Goal: Task Accomplishment & Management: Manage account settings

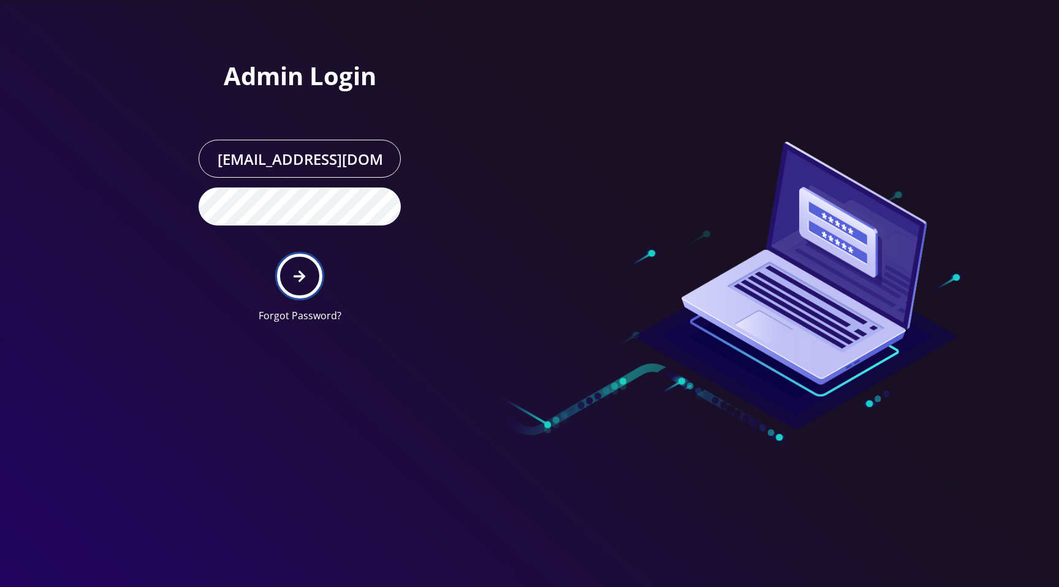
click at [298, 272] on icon "submit" at bounding box center [300, 276] width 12 height 13
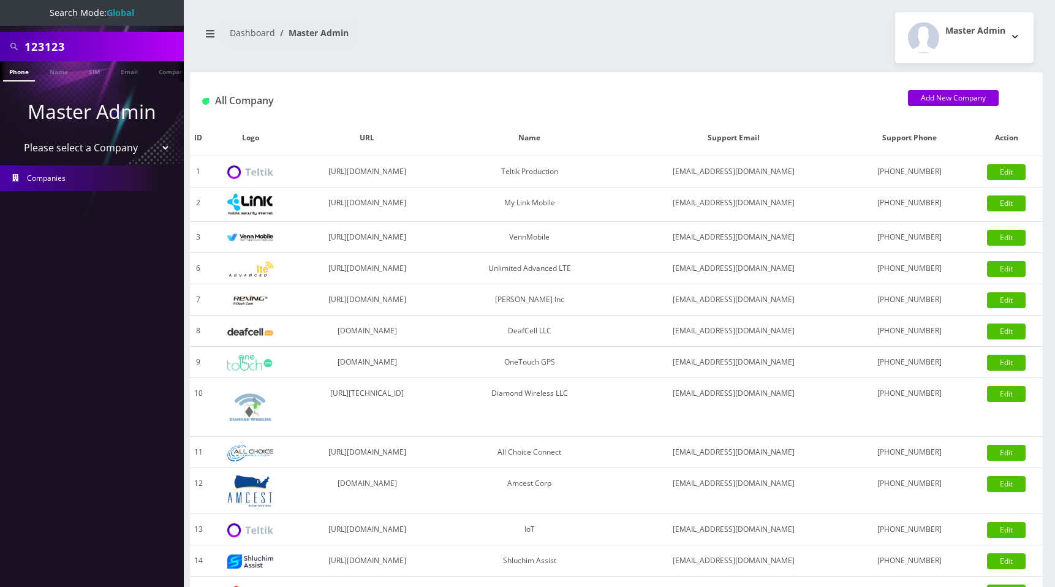
click at [96, 151] on select "Please select a Company Teltik Production My Link Mobile VennMobile Unlimited A…" at bounding box center [92, 147] width 156 height 23
select select "1"
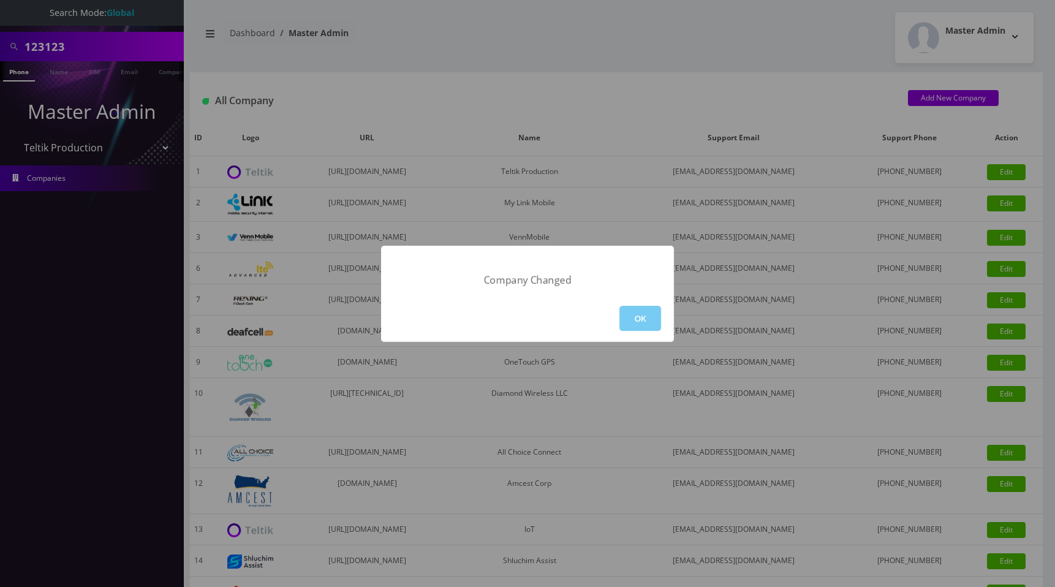
click at [629, 323] on button "OK" at bounding box center [641, 318] width 42 height 25
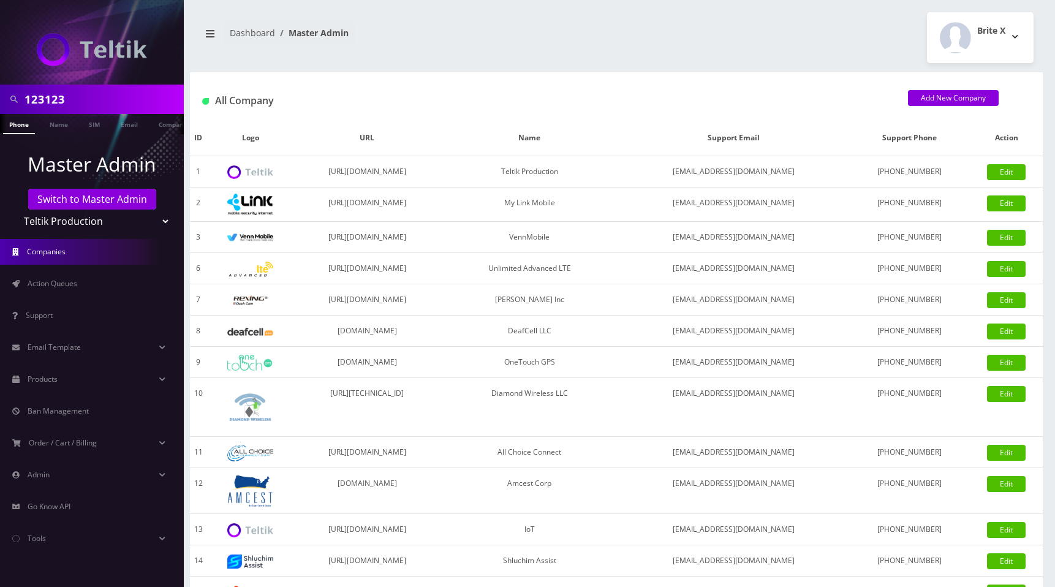
click at [75, 222] on select "Teltik Production My Link Mobile VennMobile Unlimited Advanced LTE [PERSON_NAME…" at bounding box center [92, 221] width 156 height 23
select select "22"
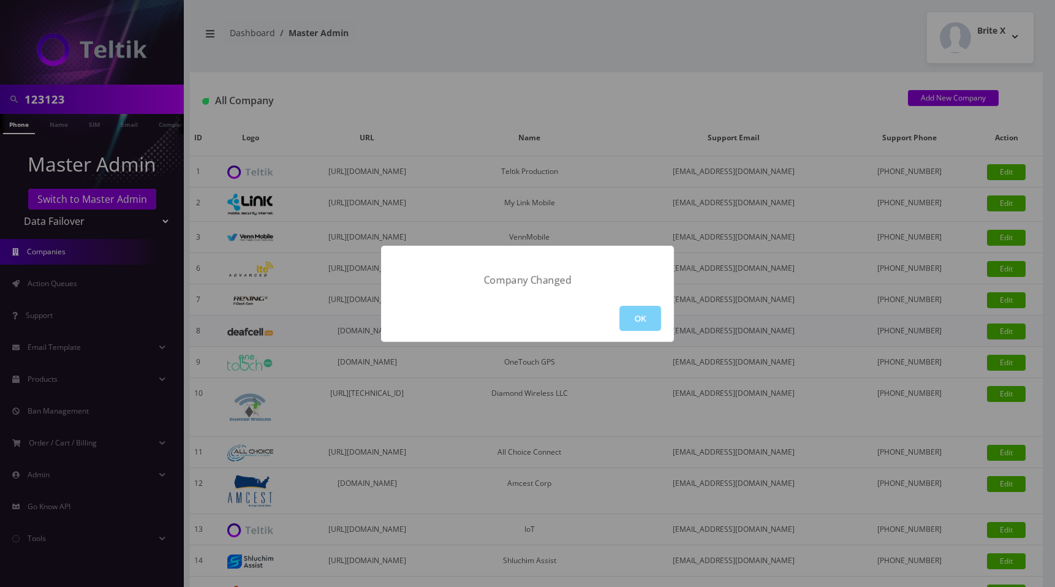
click at [636, 324] on button "OK" at bounding box center [641, 318] width 42 height 25
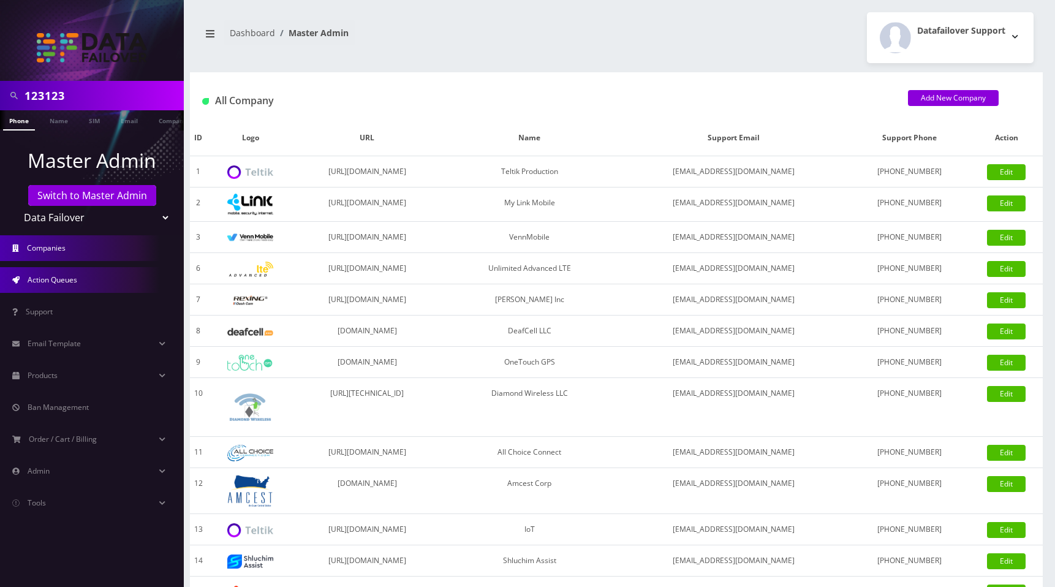
click at [84, 266] on li "Action Queues" at bounding box center [92, 280] width 184 height 32
click at [79, 276] on link "Action Queues" at bounding box center [92, 280] width 184 height 26
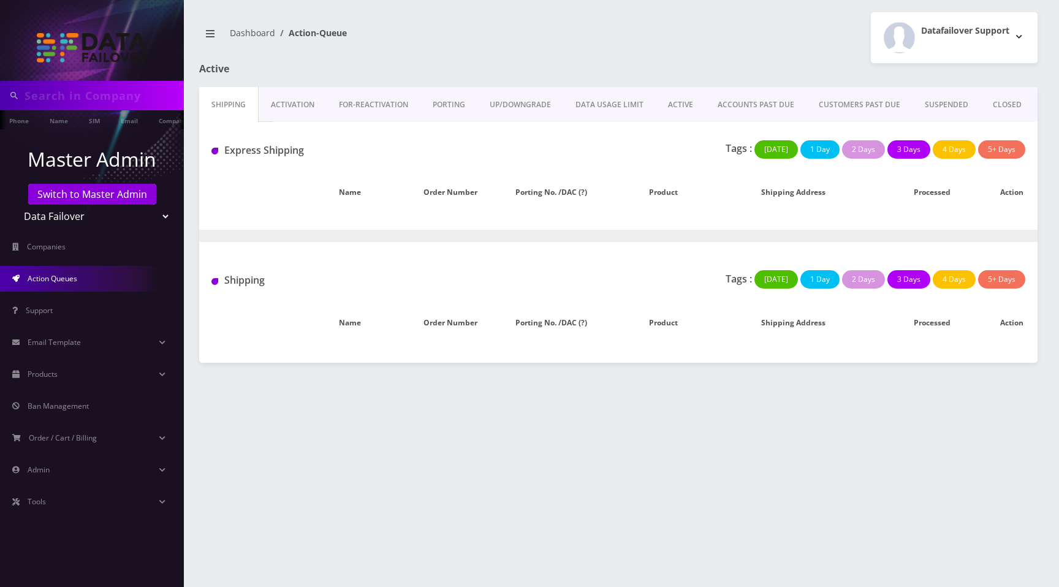
type input "123123"
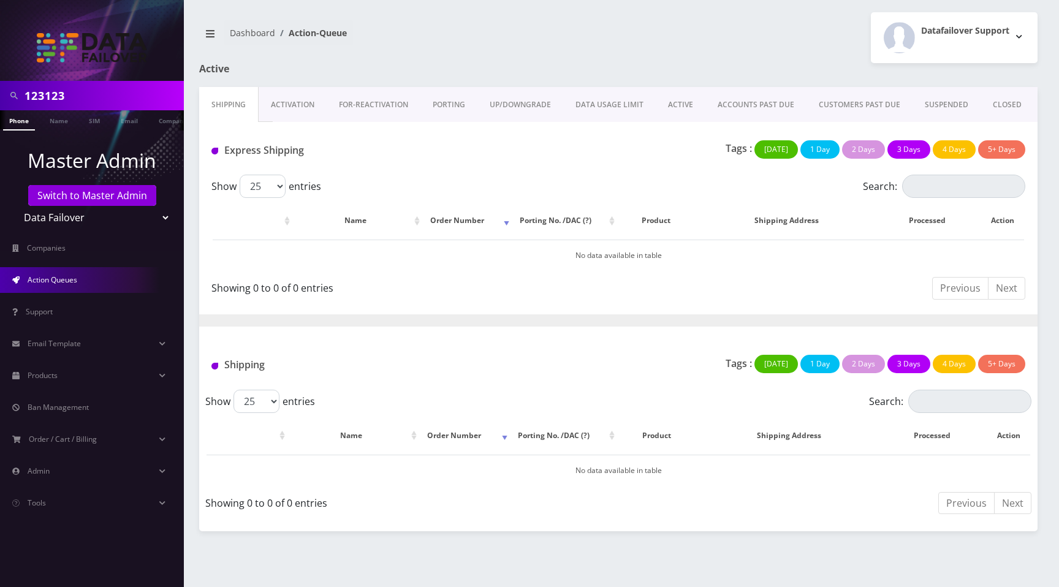
click at [675, 104] on link "ACTIVE" at bounding box center [681, 105] width 50 height 36
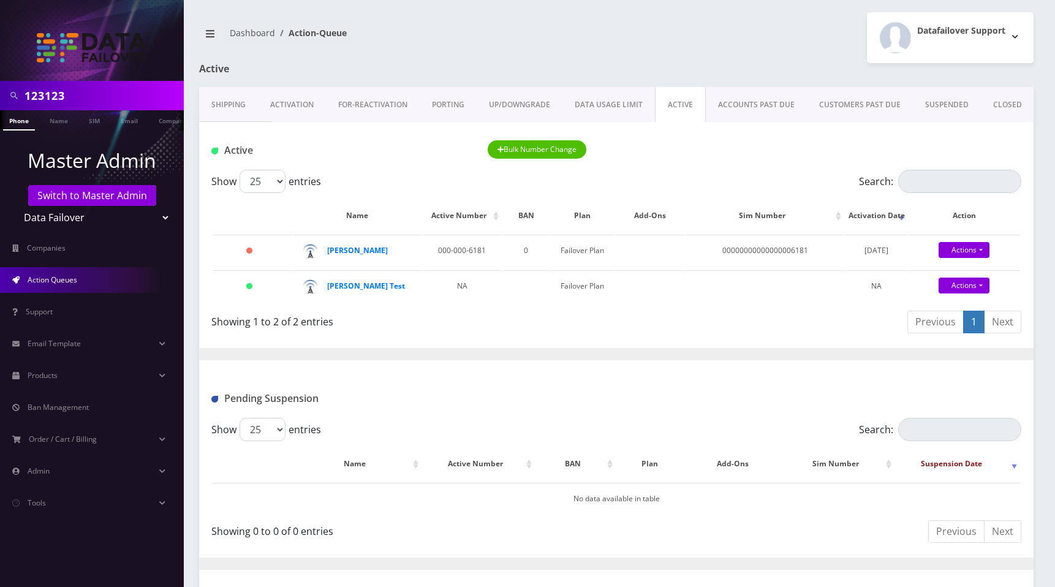
click at [69, 225] on select "Teltik Production My Link Mobile VennMobile Unlimited Advanced LTE Rexing Inc D…" at bounding box center [92, 217] width 156 height 23
select select "28"
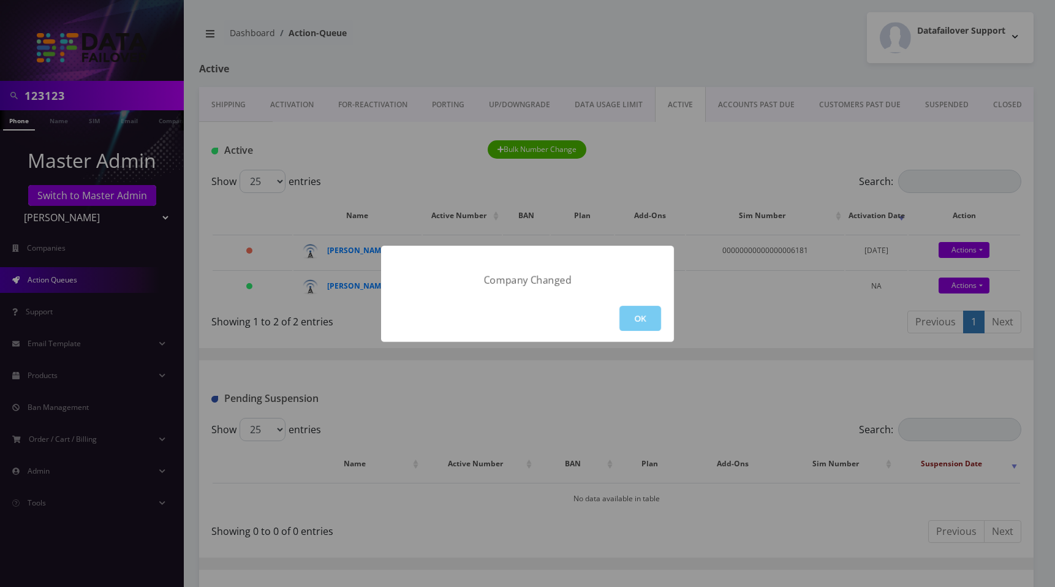
click at [626, 312] on button "OK" at bounding box center [641, 318] width 42 height 25
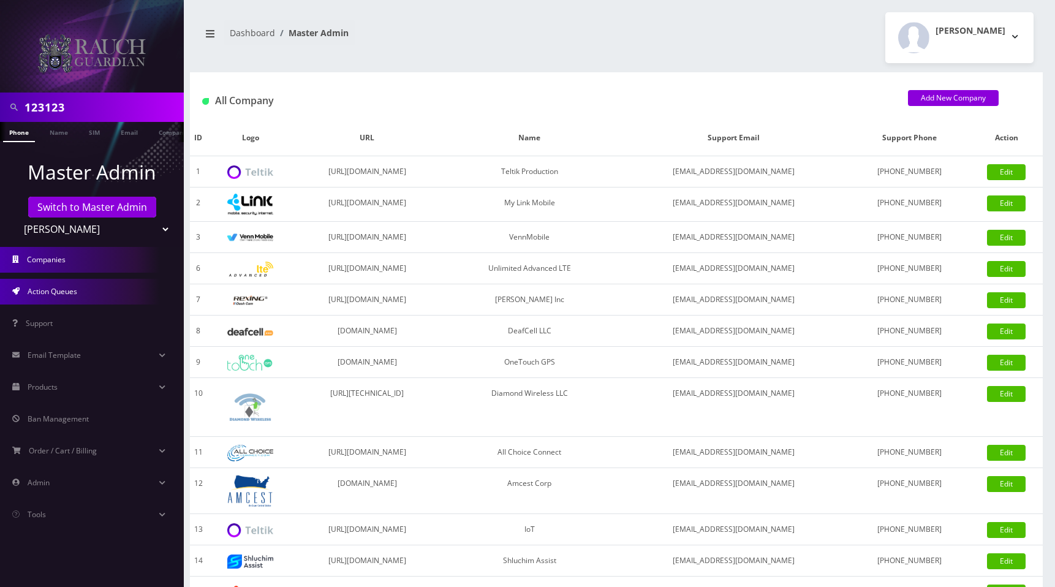
click at [71, 290] on span "Action Queues" at bounding box center [53, 291] width 50 height 10
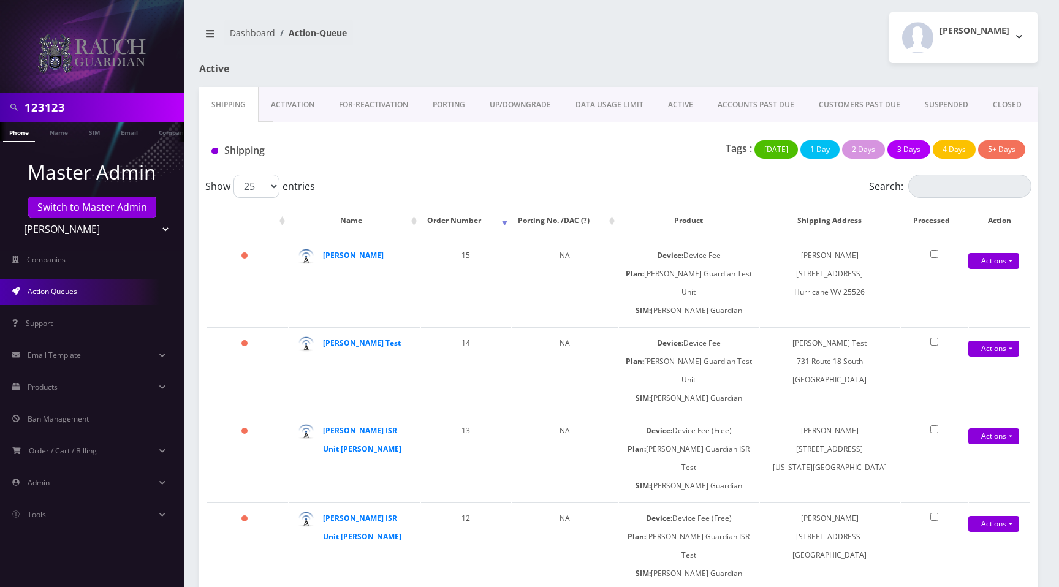
click at [677, 102] on link "ACTIVE" at bounding box center [681, 105] width 50 height 36
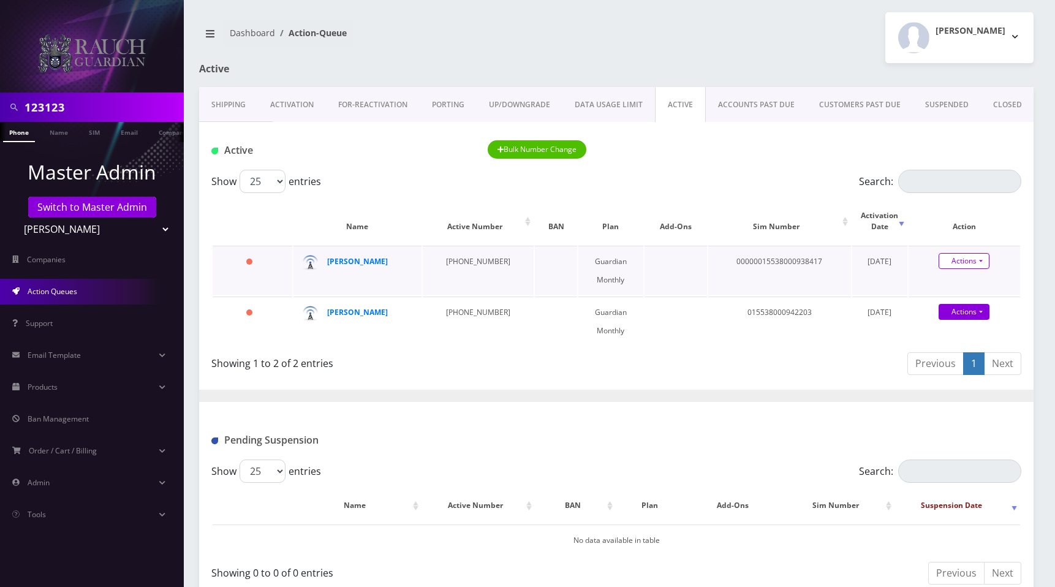
click at [983, 253] on link "Actions" at bounding box center [964, 261] width 51 height 16
click at [540, 362] on div "Showing 1 to 2 of 2 entries" at bounding box center [413, 365] width 405 height 29
click at [72, 233] on select "Teltik Production My Link Mobile VennMobile Unlimited Advanced LTE [PERSON_NAME…" at bounding box center [92, 229] width 156 height 23
select select "23"
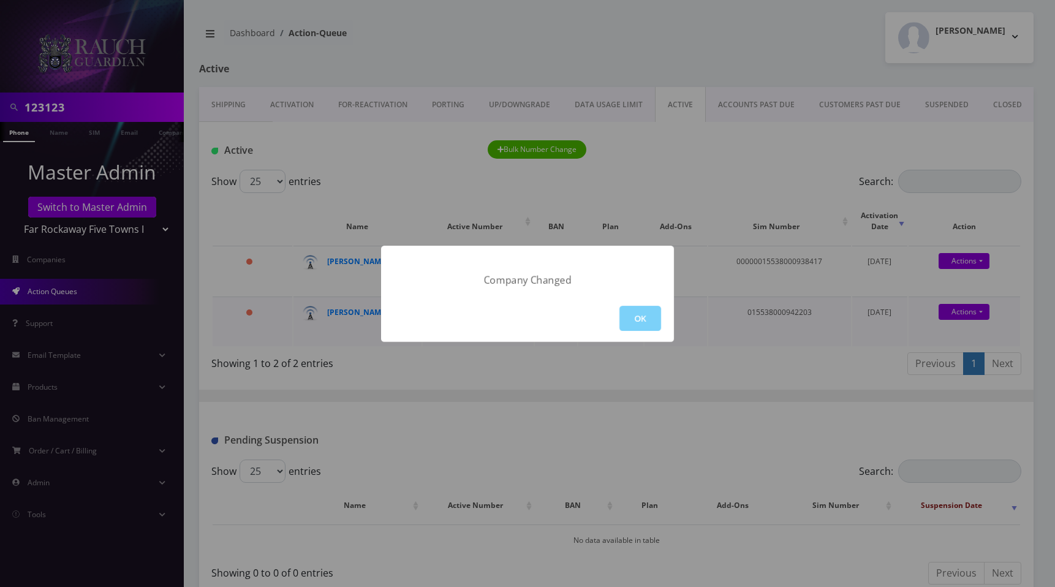
click at [645, 315] on button "OK" at bounding box center [641, 318] width 42 height 25
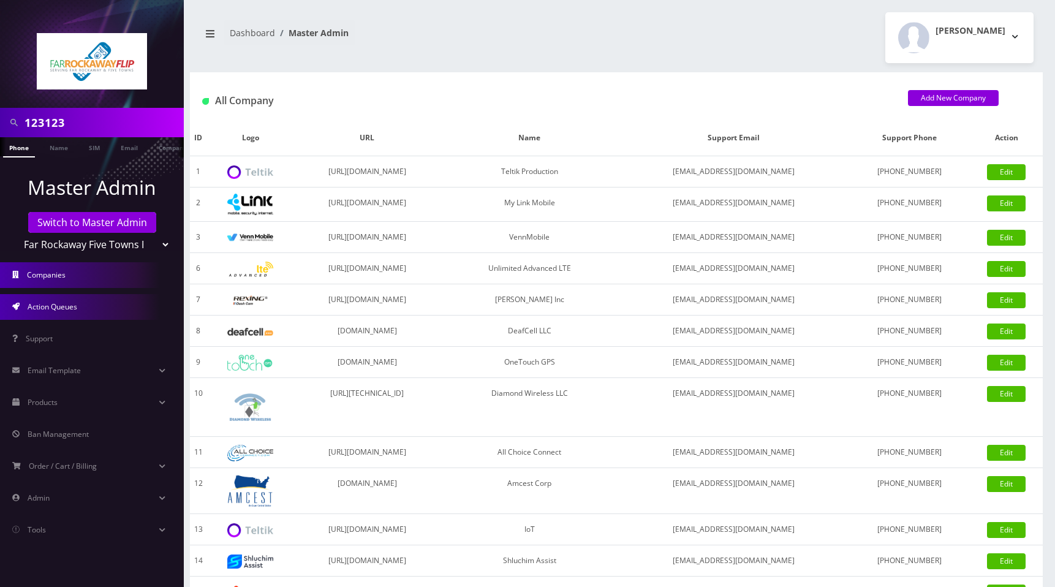
click at [74, 311] on span "Action Queues" at bounding box center [53, 307] width 50 height 10
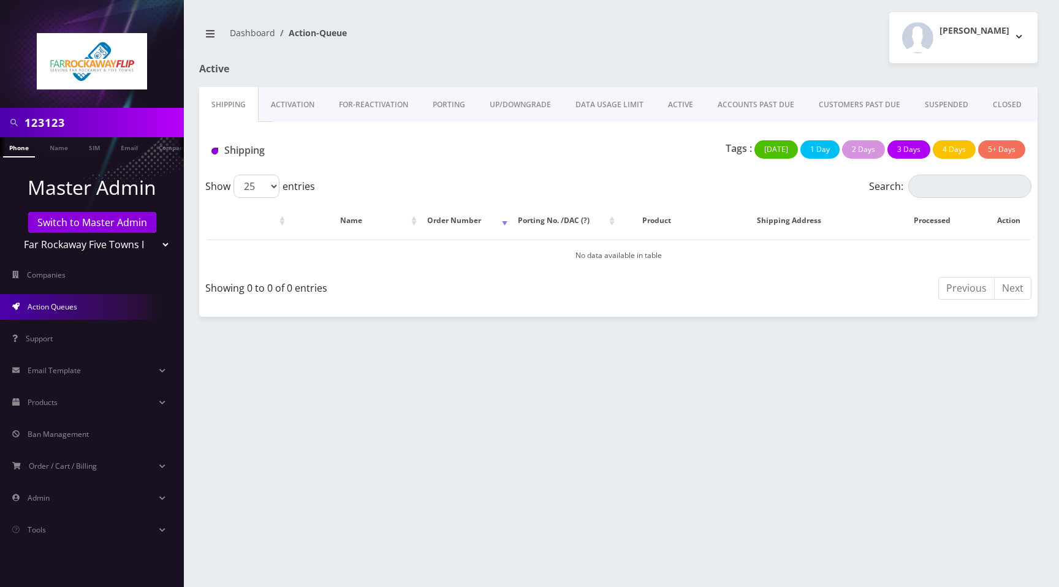
click at [683, 104] on link "ACTIVE" at bounding box center [681, 105] width 50 height 36
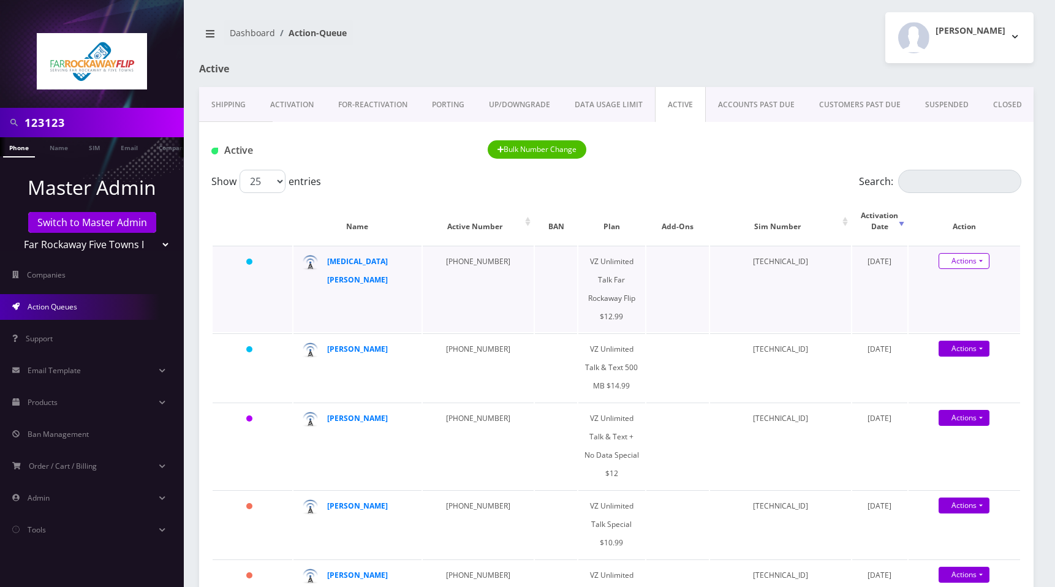
click at [963, 253] on link "Actions" at bounding box center [964, 261] width 51 height 16
click at [950, 294] on link "Get Usage" at bounding box center [975, 303] width 112 height 18
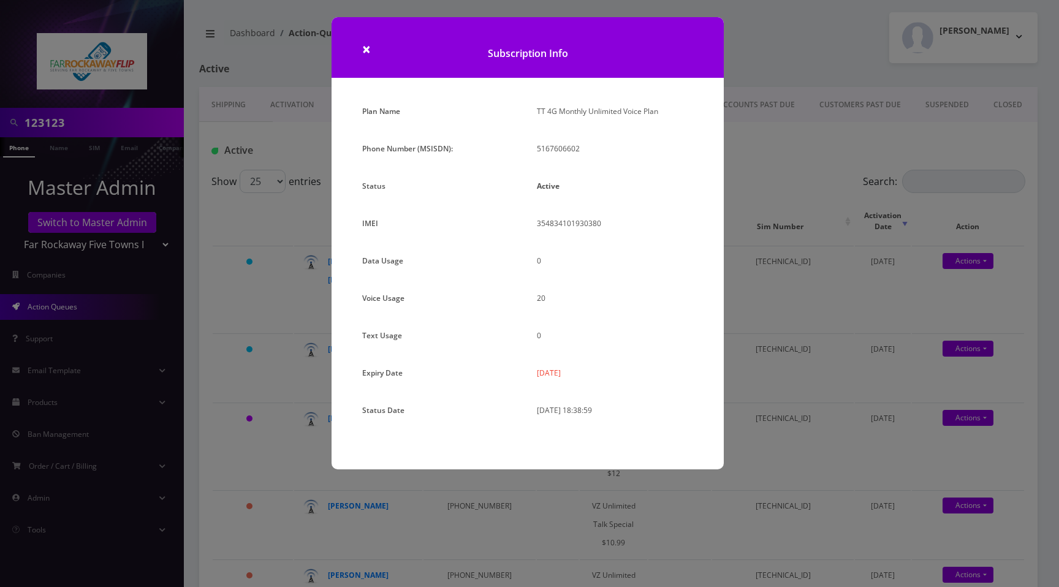
click at [371, 50] on h1 "Subscription Info" at bounding box center [528, 47] width 392 height 61
click at [370, 50] on span "×" at bounding box center [366, 49] width 9 height 20
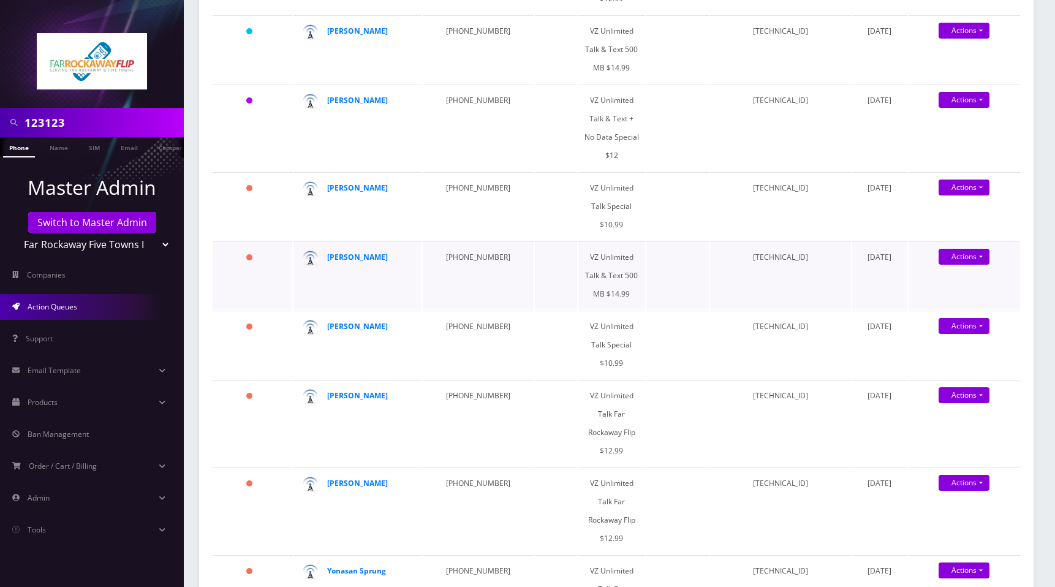
scroll to position [321, 0]
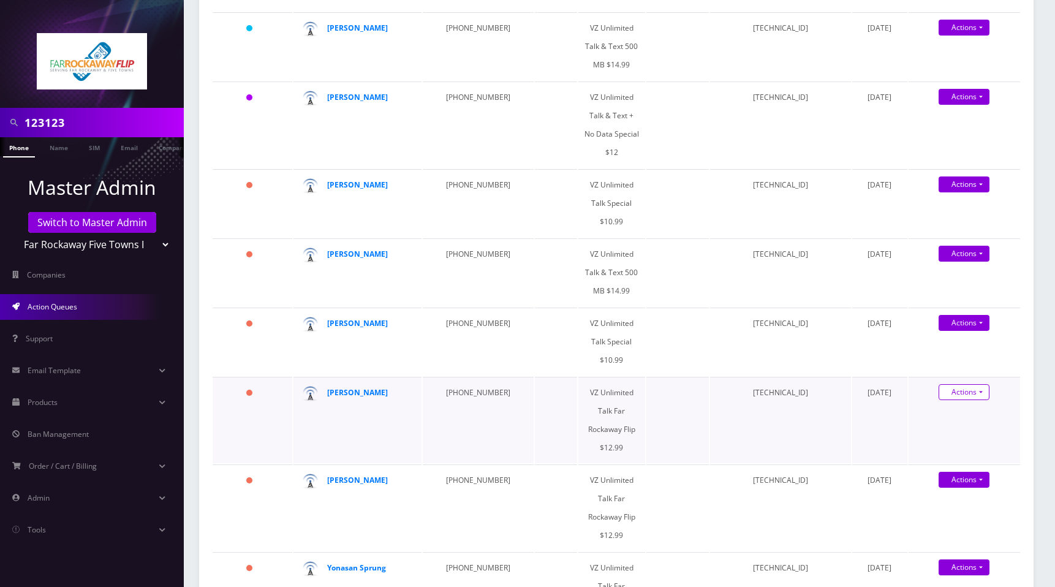
click at [949, 425] on link "Get Usage" at bounding box center [975, 434] width 112 height 18
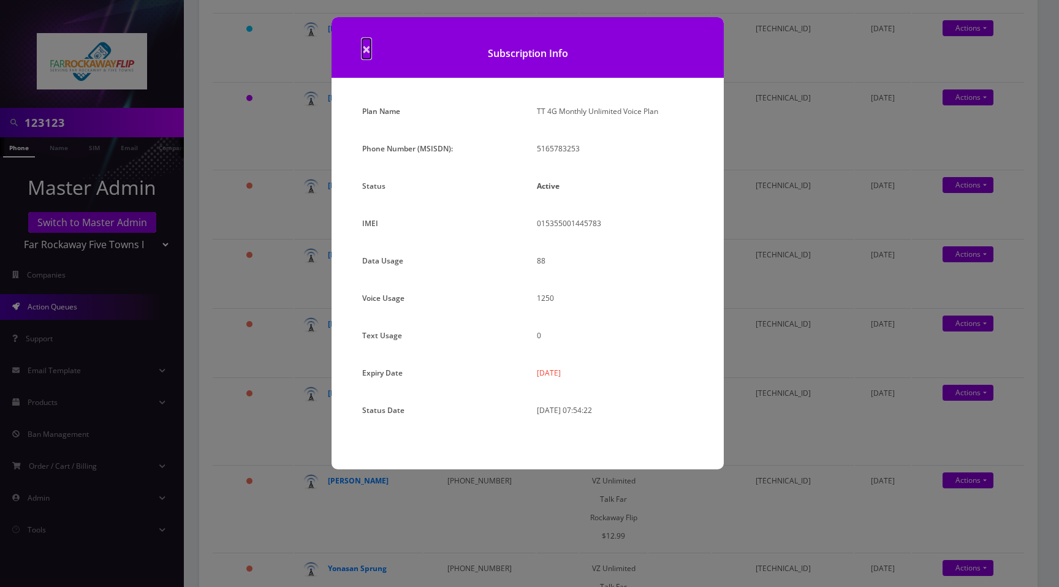
drag, startPoint x: 365, startPoint y: 48, endPoint x: 691, endPoint y: 260, distance: 388.4
click at [365, 48] on span "×" at bounding box center [366, 49] width 9 height 20
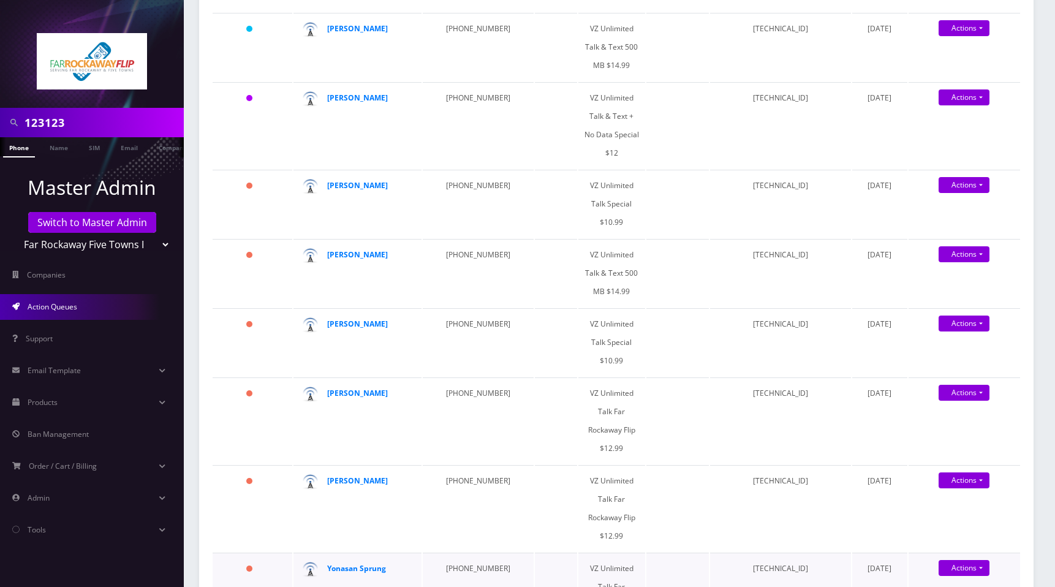
scroll to position [455, 0]
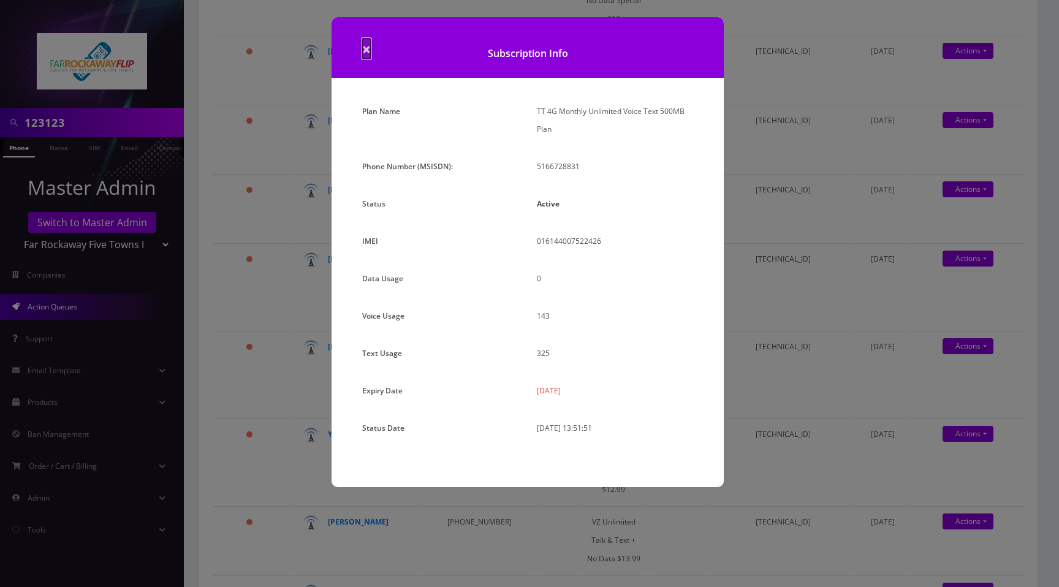
drag, startPoint x: 370, startPoint y: 55, endPoint x: 594, endPoint y: 210, distance: 273.0
click at [370, 55] on span "×" at bounding box center [366, 49] width 9 height 20
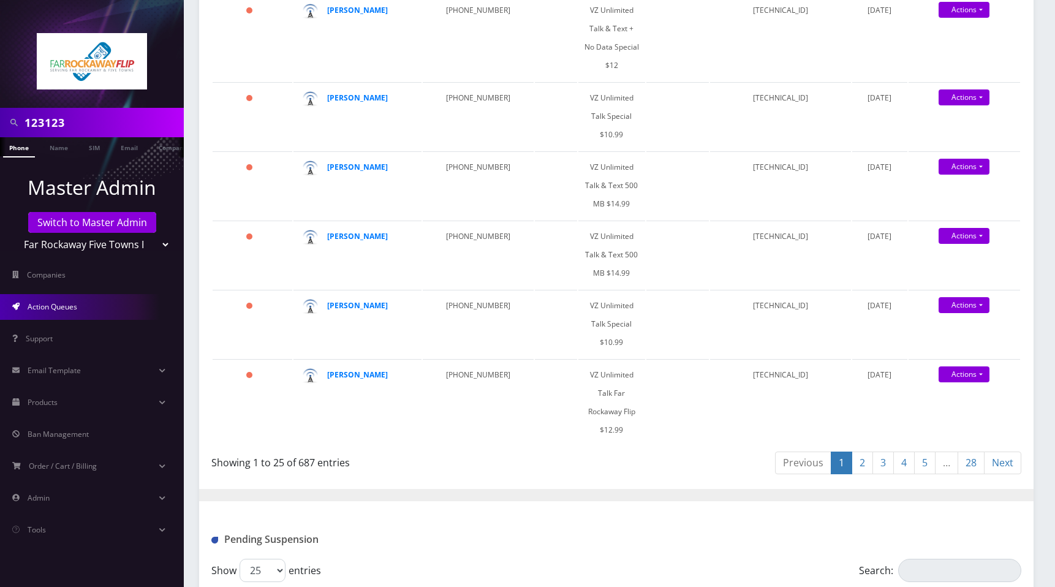
scroll to position [1587, 0]
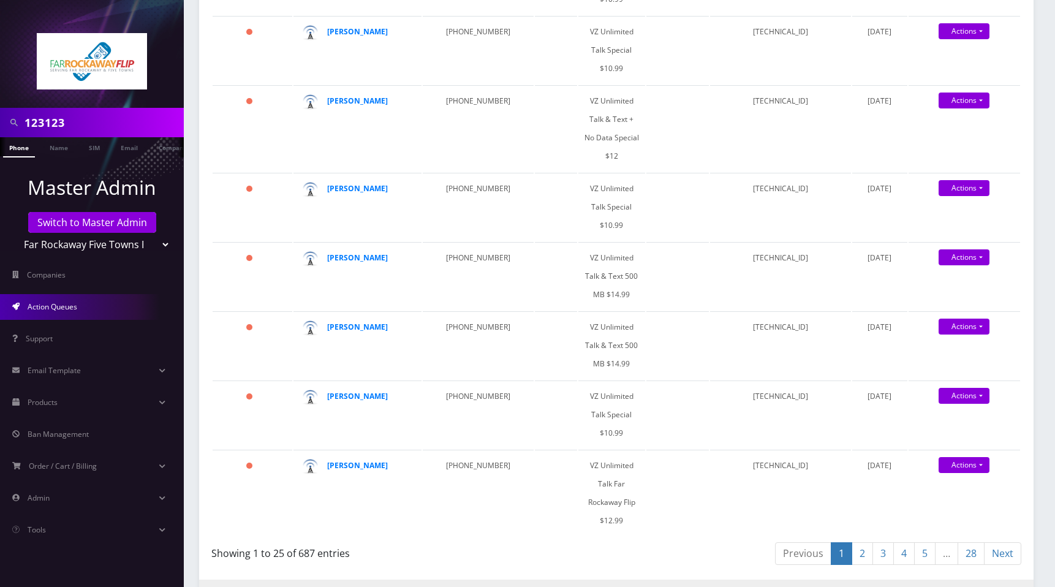
click at [976, 542] on link "28" at bounding box center [971, 553] width 27 height 23
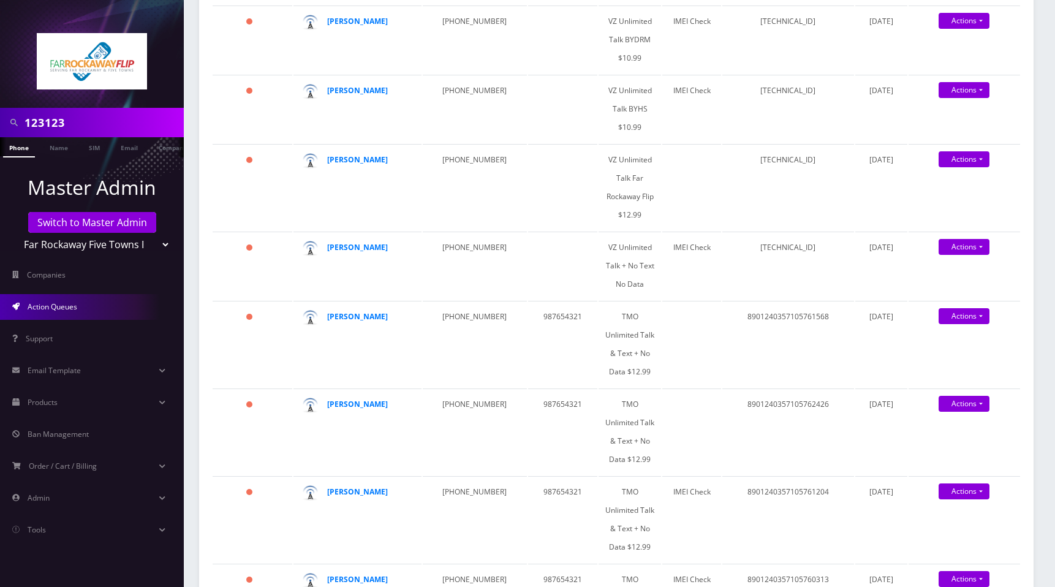
scroll to position [452, 0]
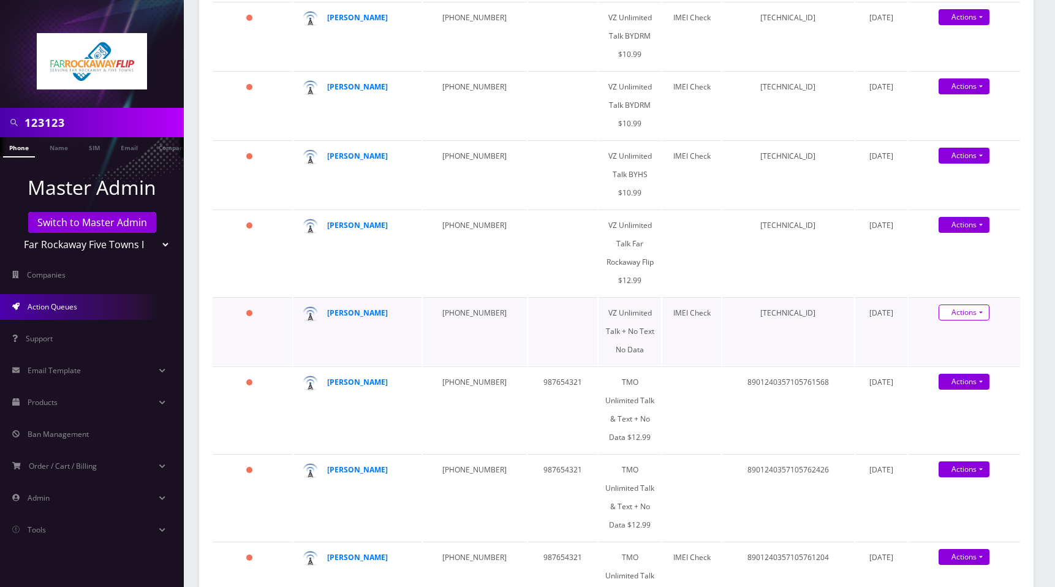
click at [958, 356] on link "Get Usage" at bounding box center [975, 354] width 112 height 18
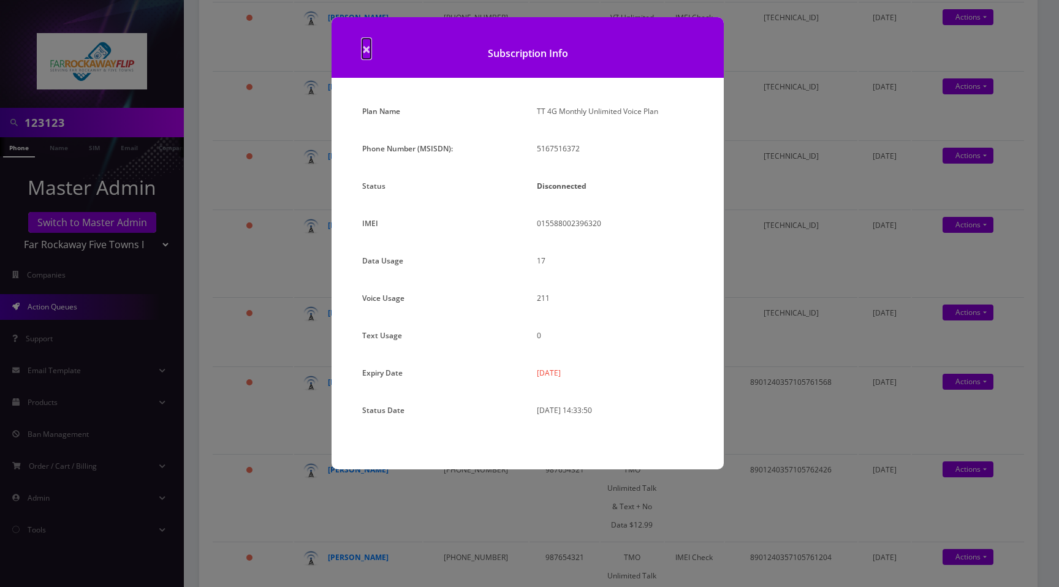
drag, startPoint x: 366, startPoint y: 50, endPoint x: 570, endPoint y: 203, distance: 254.7
click at [366, 50] on span "×" at bounding box center [366, 49] width 9 height 20
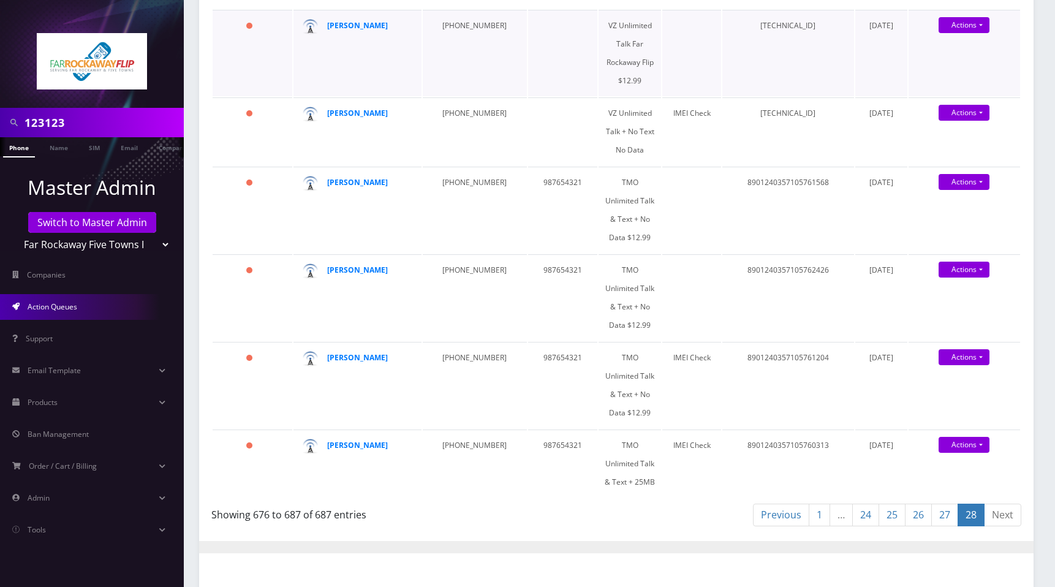
scroll to position [972, 0]
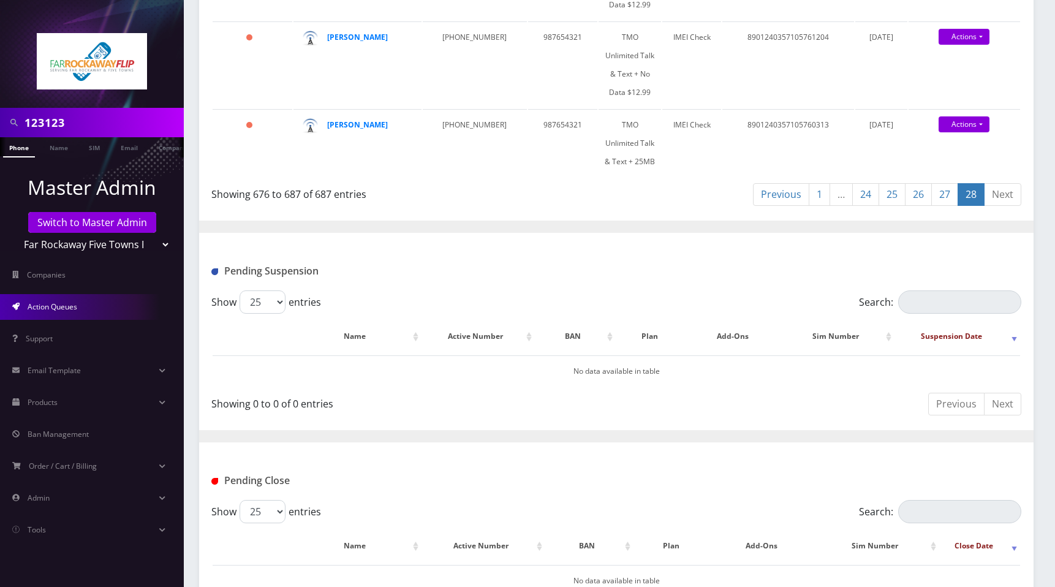
click at [821, 183] on link "1" at bounding box center [819, 194] width 21 height 23
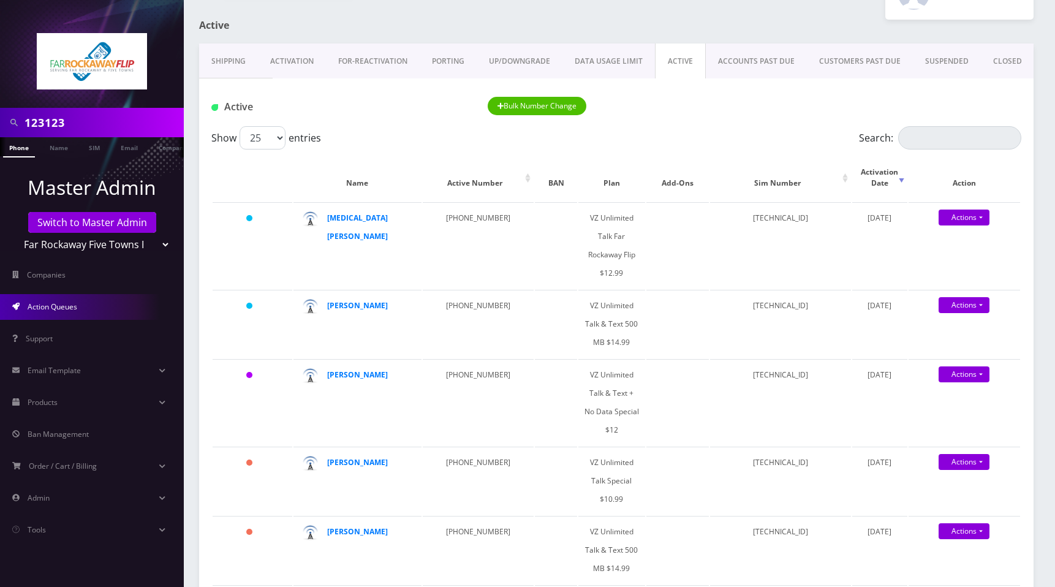
scroll to position [0, 0]
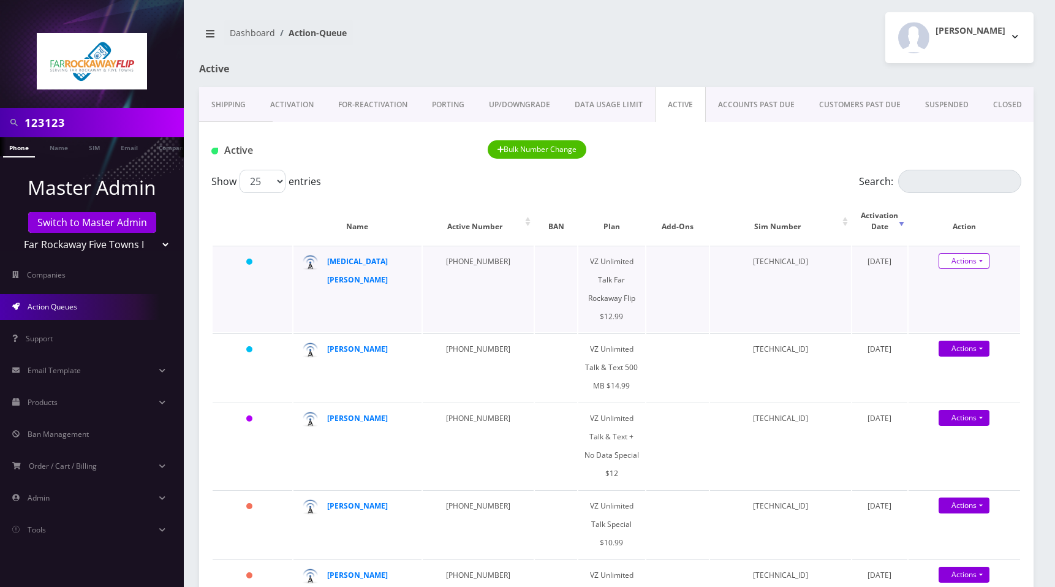
click at [978, 253] on link "Actions" at bounding box center [964, 261] width 51 height 16
click at [782, 156] on div "Active Bulk Number Change" at bounding box center [616, 150] width 829 height 20
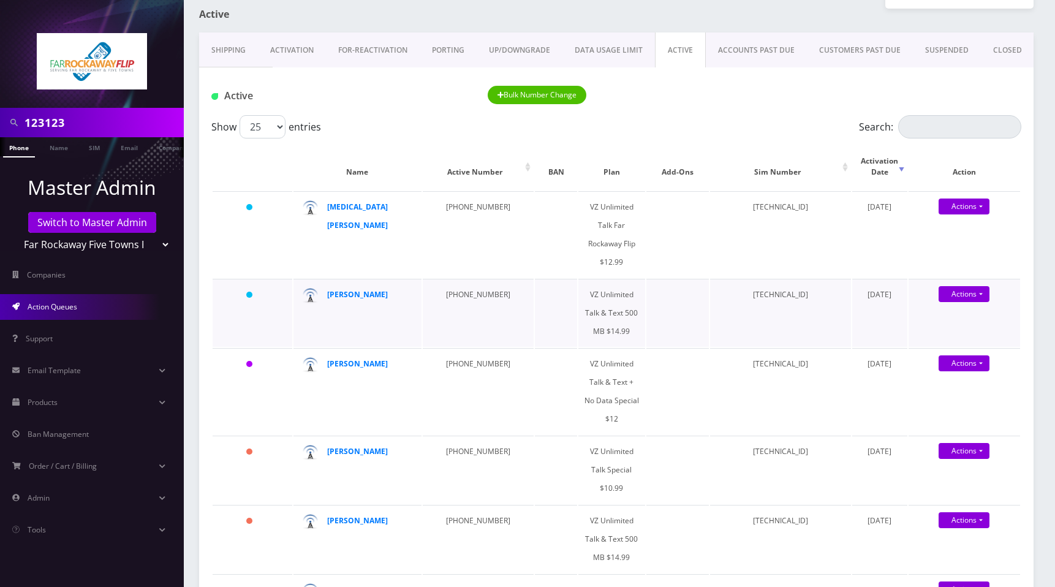
scroll to position [94, 0]
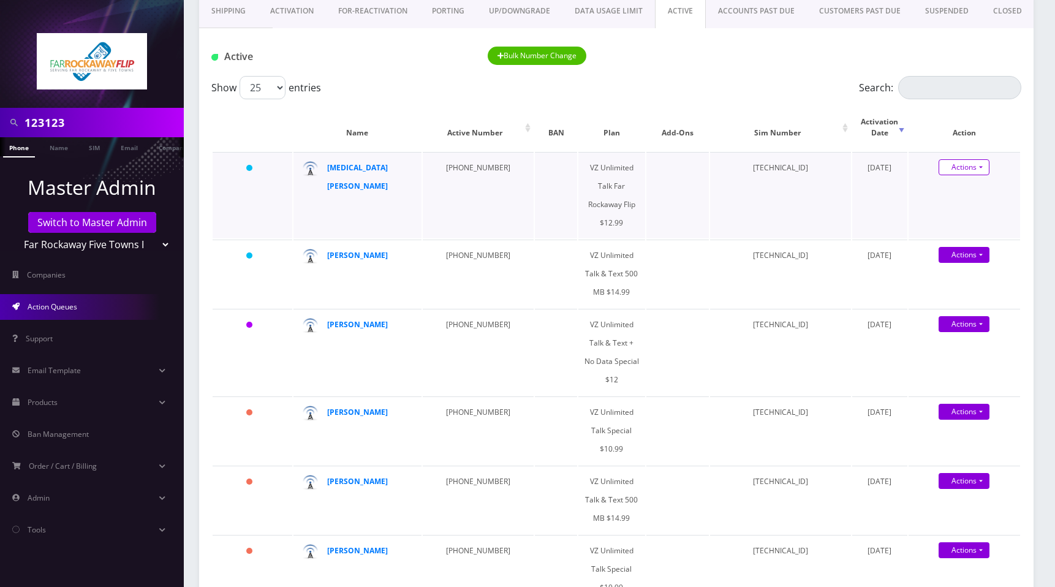
click at [975, 159] on link "Actions" at bounding box center [964, 167] width 51 height 16
click at [953, 200] on link "Get Usage" at bounding box center [975, 209] width 112 height 18
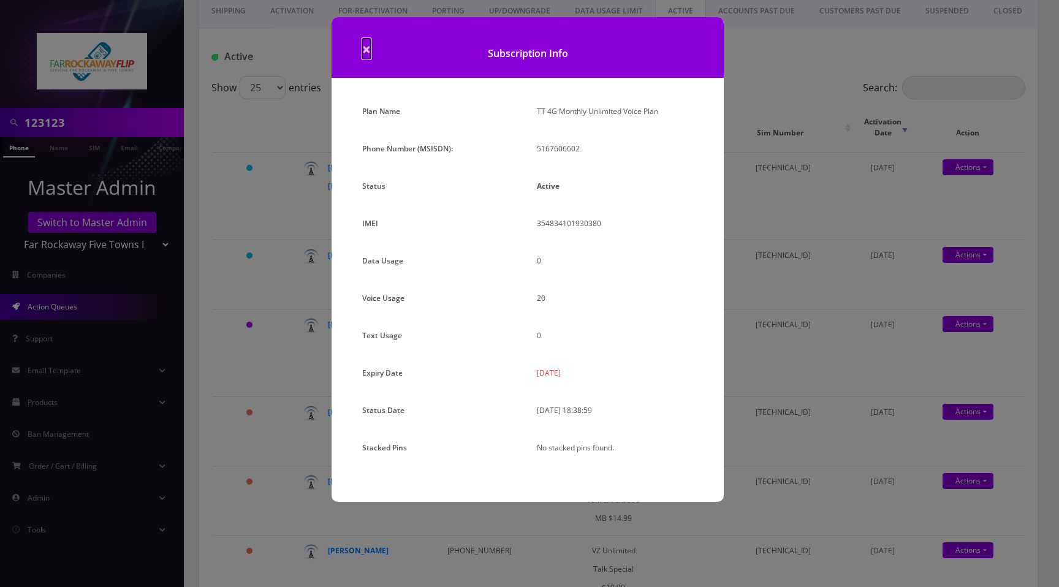
drag, startPoint x: 368, startPoint y: 53, endPoint x: 628, endPoint y: 224, distance: 311.0
click at [368, 53] on span "×" at bounding box center [366, 49] width 9 height 20
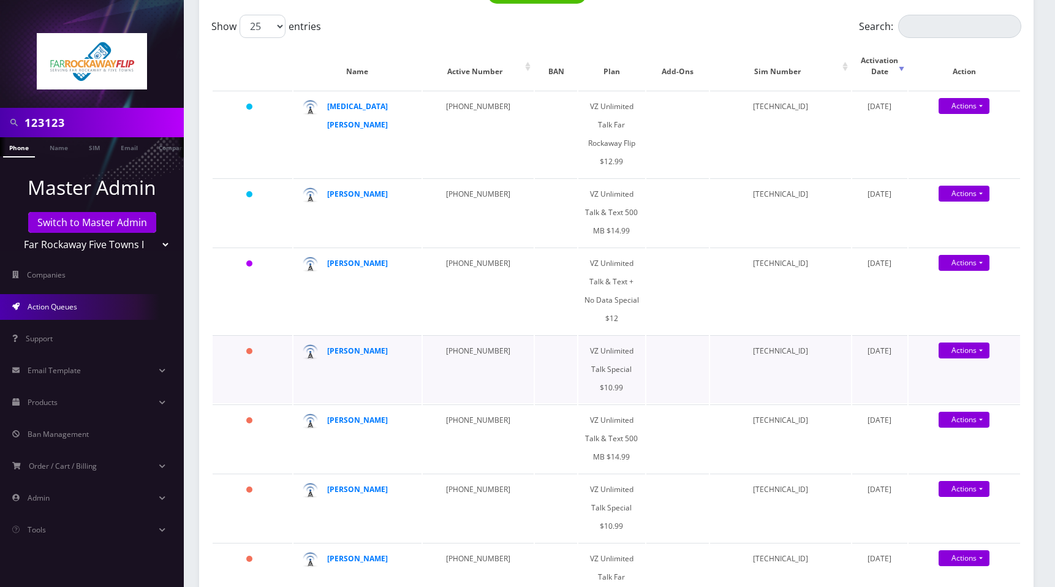
scroll to position [151, 0]
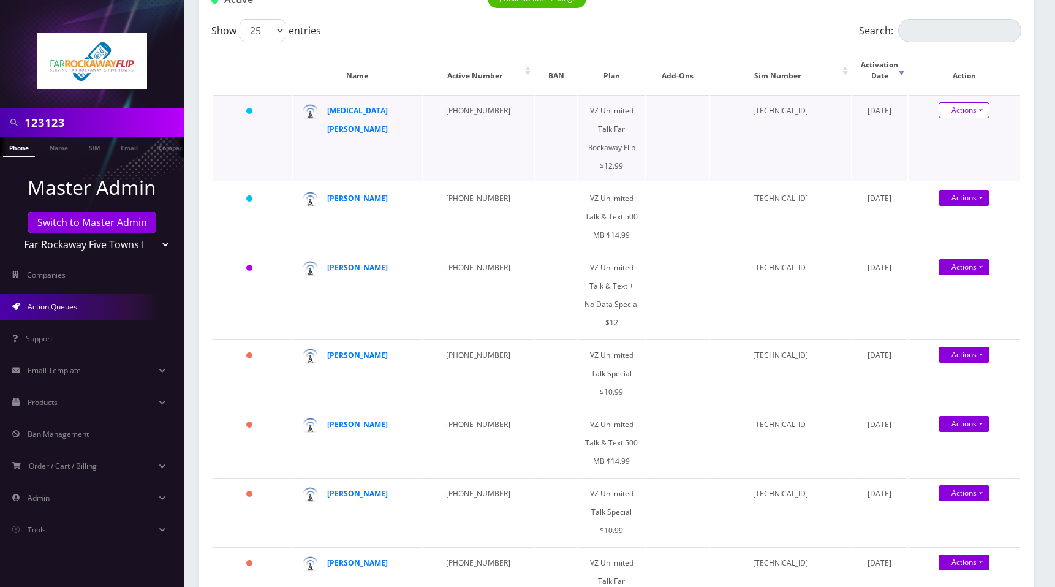
click at [973, 102] on link "Actions" at bounding box center [964, 110] width 51 height 16
click at [976, 104] on link "Actions" at bounding box center [964, 110] width 51 height 16
click at [959, 161] on link "Swap Sim" at bounding box center [975, 170] width 112 height 18
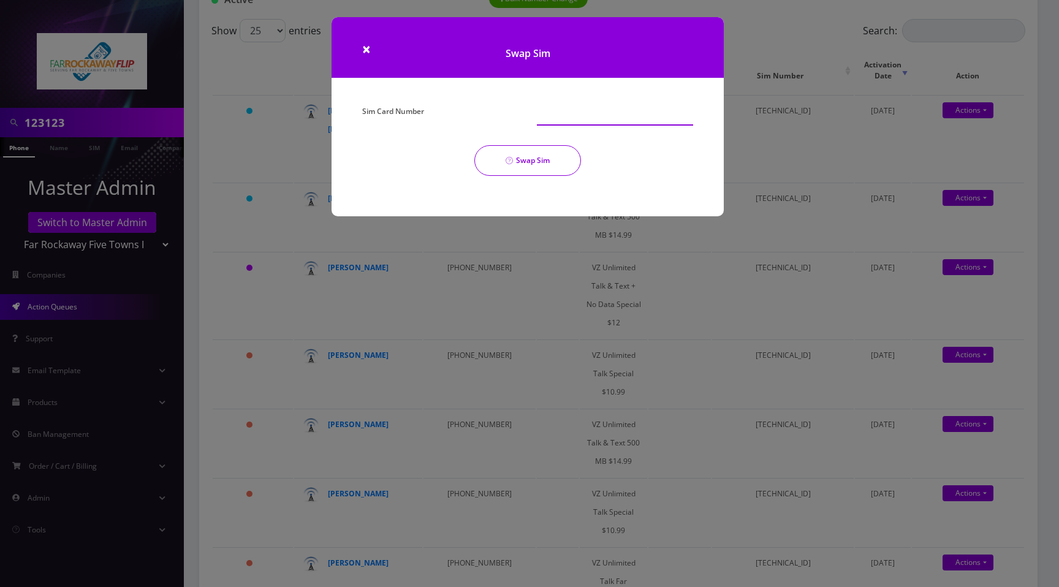
click at [572, 113] on input "Sim Card Number" at bounding box center [615, 113] width 156 height 23
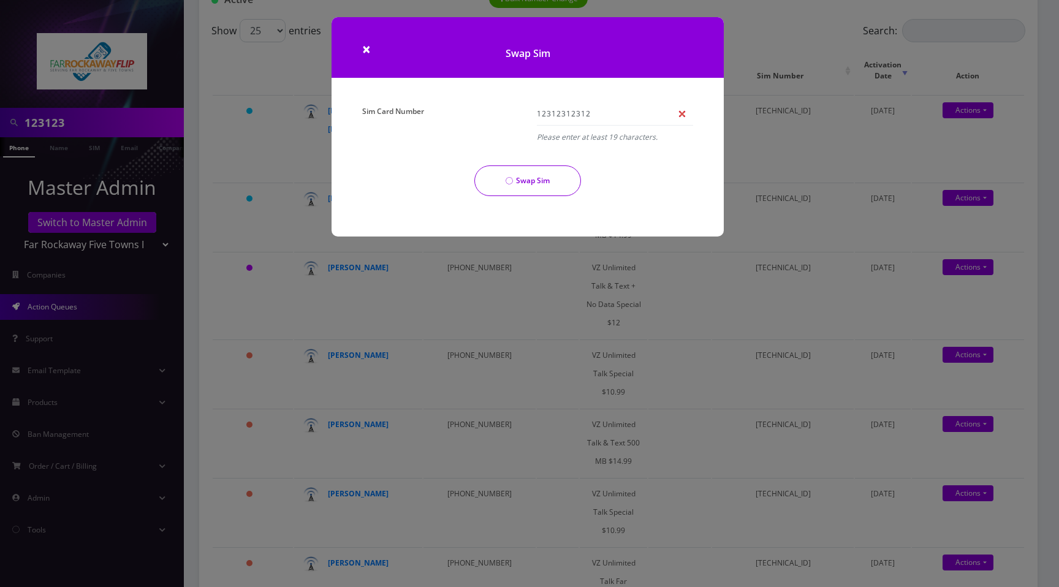
click at [552, 156] on div "Sim Card Number 12312312312 Please enter at least 19 characters. Swap Sim" at bounding box center [527, 154] width 349 height 104
click at [608, 115] on input "12312312312" at bounding box center [615, 113] width 156 height 23
type input "12312312312123123213"
click at [366, 48] on span "×" at bounding box center [366, 49] width 9 height 20
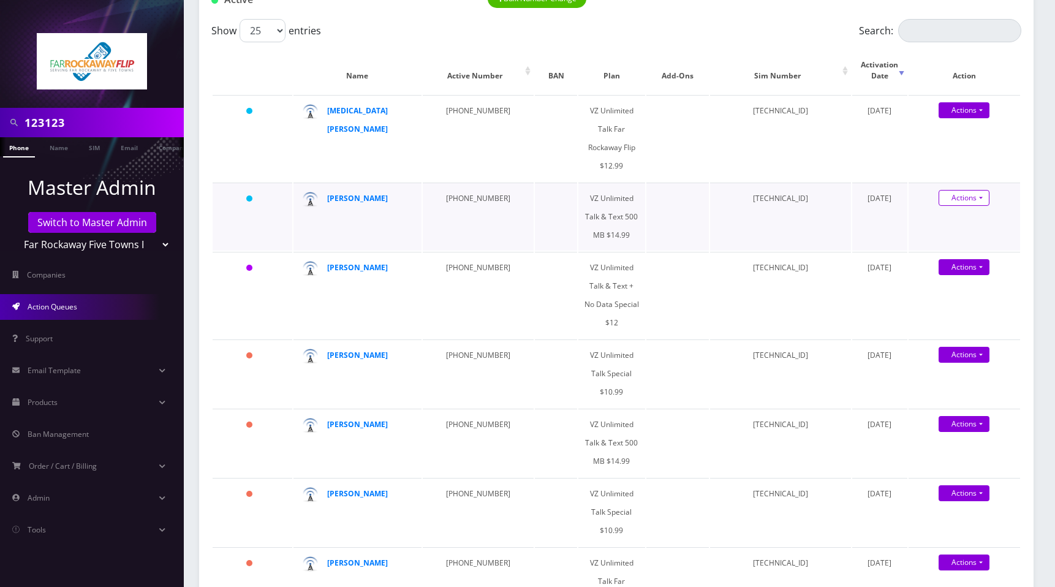
click at [965, 190] on link "Actions" at bounding box center [964, 198] width 51 height 16
click at [958, 230] on link "Get Usage" at bounding box center [975, 239] width 112 height 18
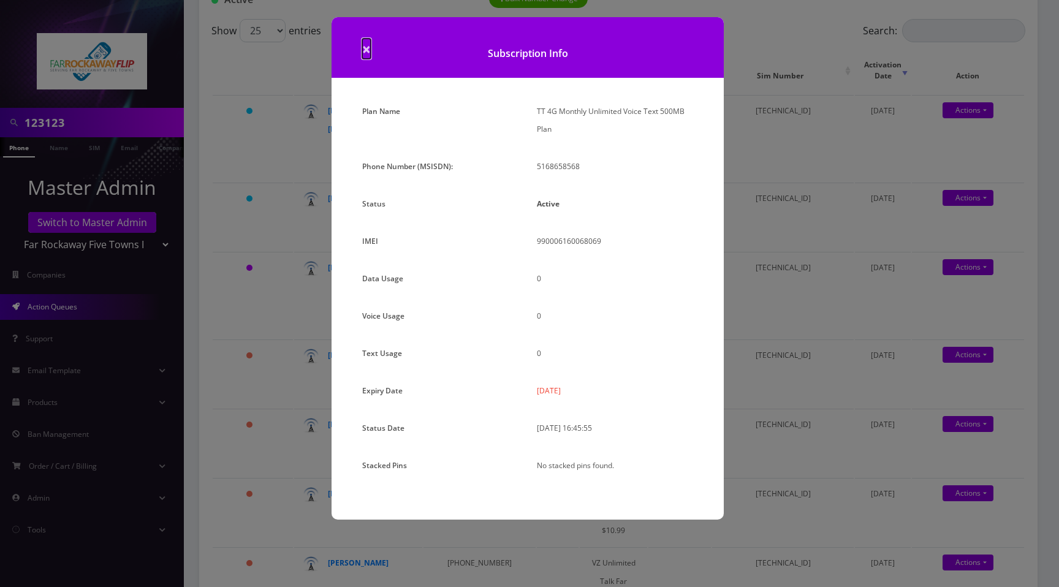
click at [367, 50] on span "×" at bounding box center [366, 49] width 9 height 20
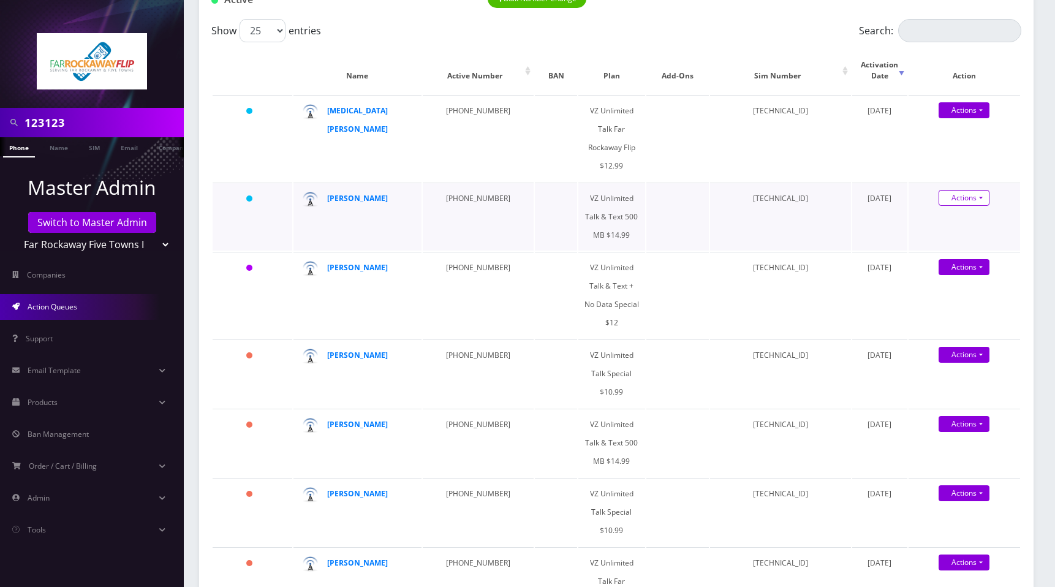
click at [973, 190] on link "Actions" at bounding box center [964, 198] width 51 height 16
click at [957, 249] on link "Swap Sim" at bounding box center [975, 258] width 112 height 18
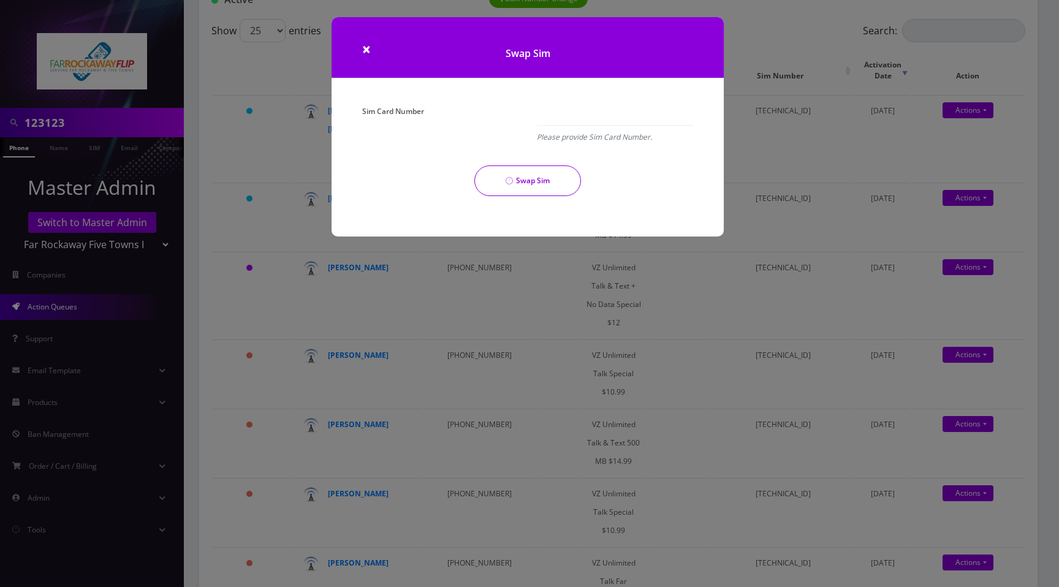
click at [672, 307] on div "× Swap Sim Sim Card Number Please provide Sim Card Number. Swap Sim" at bounding box center [529, 293] width 1059 height 587
click at [371, 48] on h1 "Swap Sim" at bounding box center [528, 47] width 392 height 61
click at [365, 48] on span "×" at bounding box center [366, 49] width 9 height 20
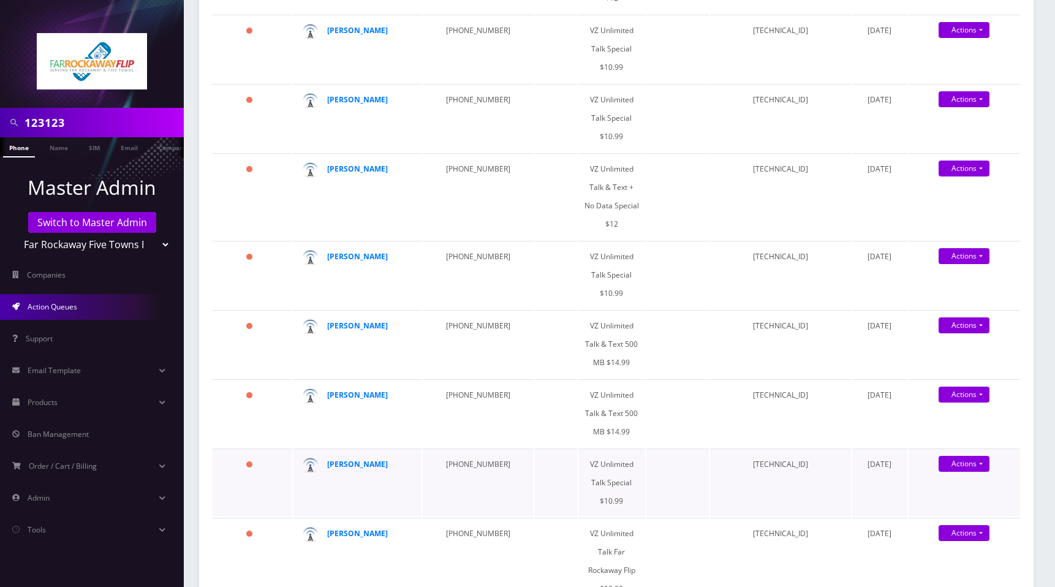
scroll to position [1419, 0]
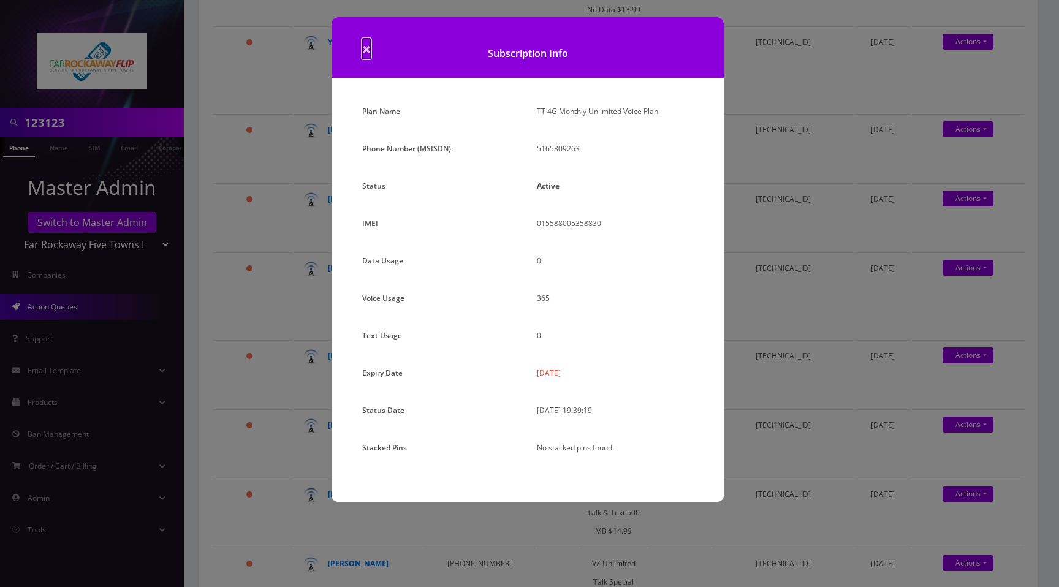
click at [364, 50] on span "×" at bounding box center [366, 49] width 9 height 20
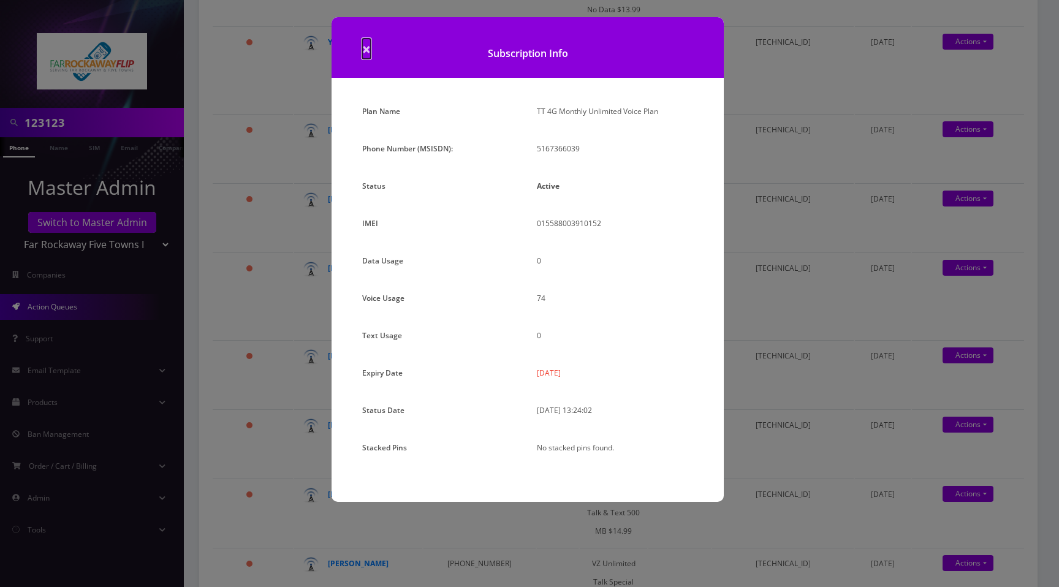
click at [369, 51] on span "×" at bounding box center [366, 49] width 9 height 20
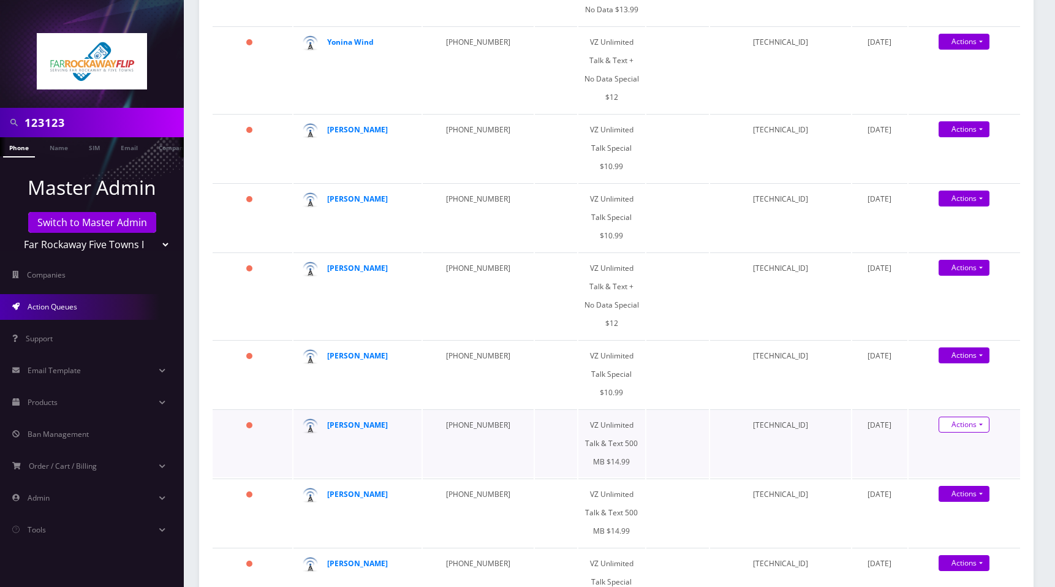
click at [948, 457] on link "Get Usage" at bounding box center [975, 466] width 112 height 18
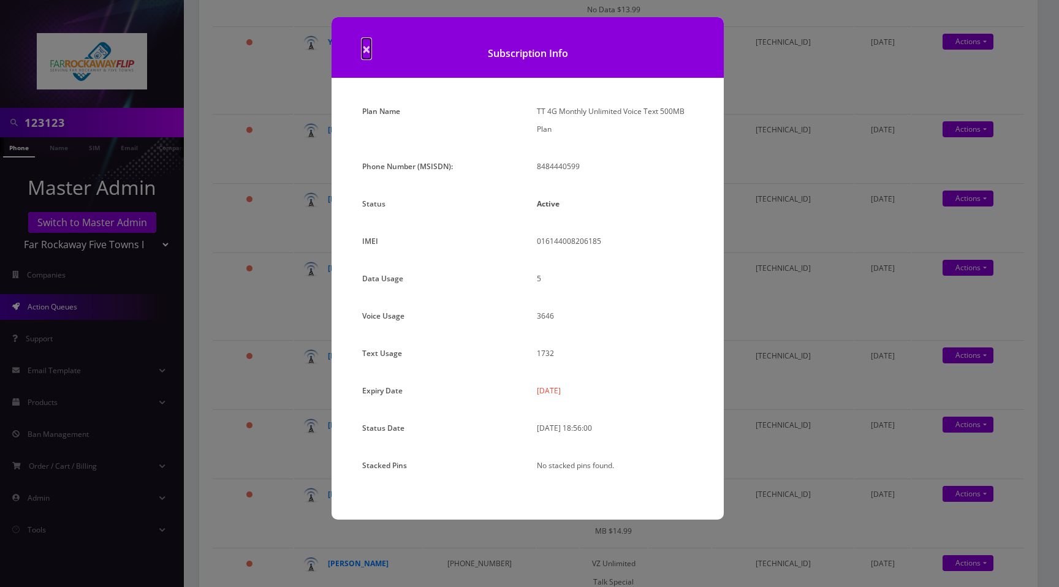
click at [370, 51] on span "×" at bounding box center [366, 49] width 9 height 20
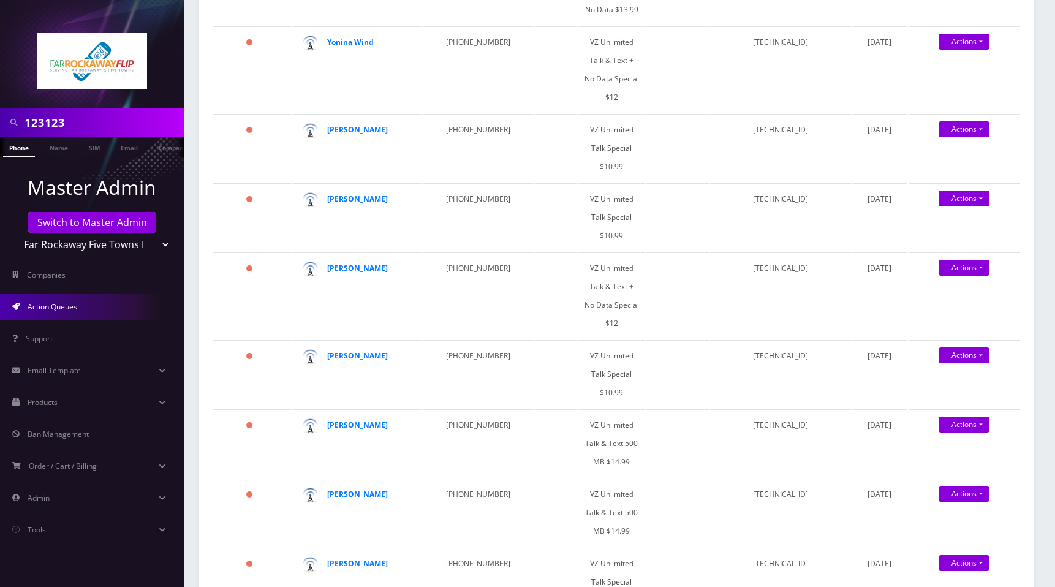
drag, startPoint x: 193, startPoint y: 393, endPoint x: 400, endPoint y: 364, distance: 209.1
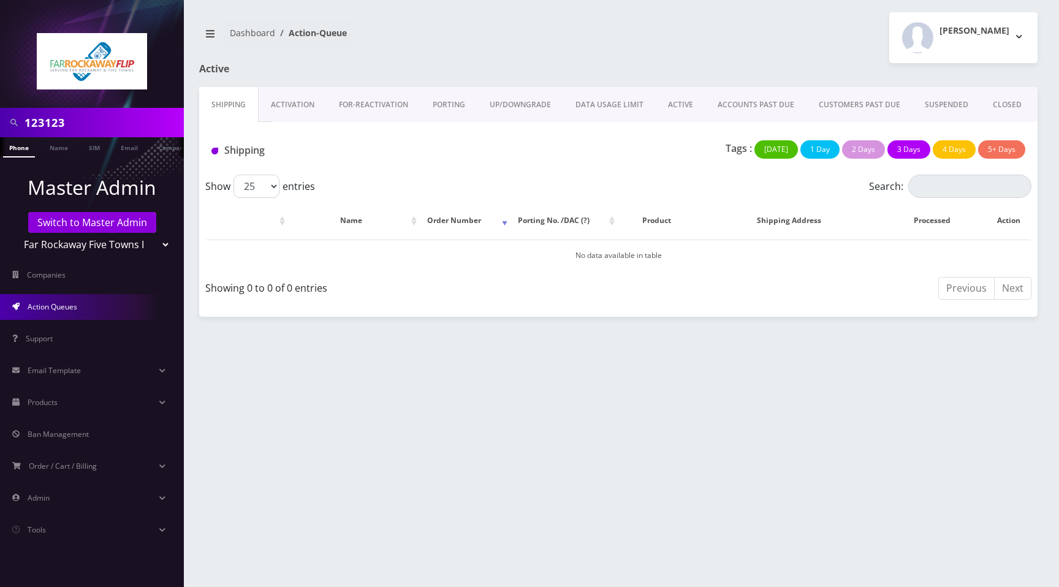
click at [682, 109] on link "ACTIVE" at bounding box center [681, 105] width 50 height 36
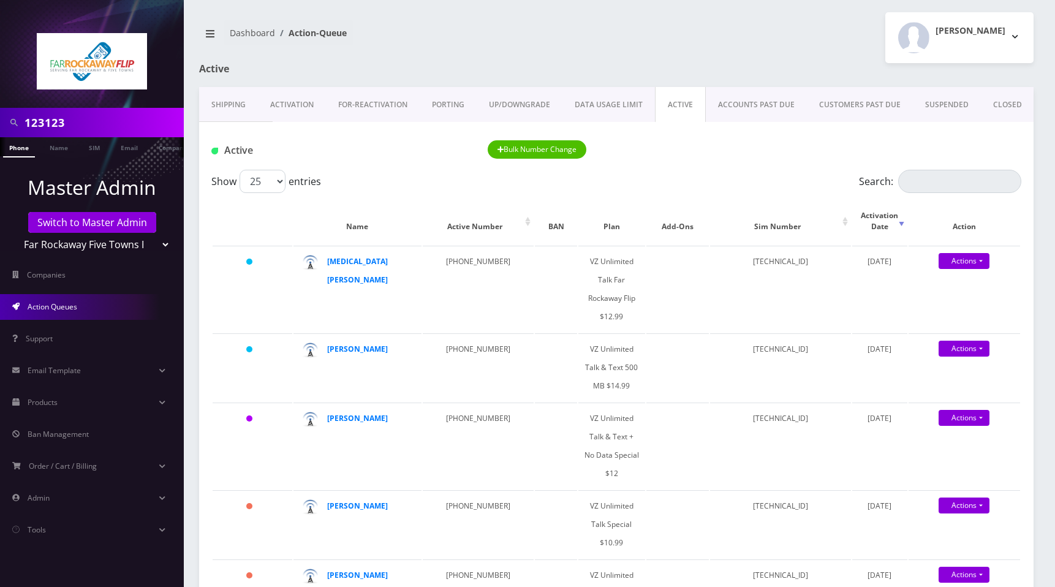
scroll to position [67, 0]
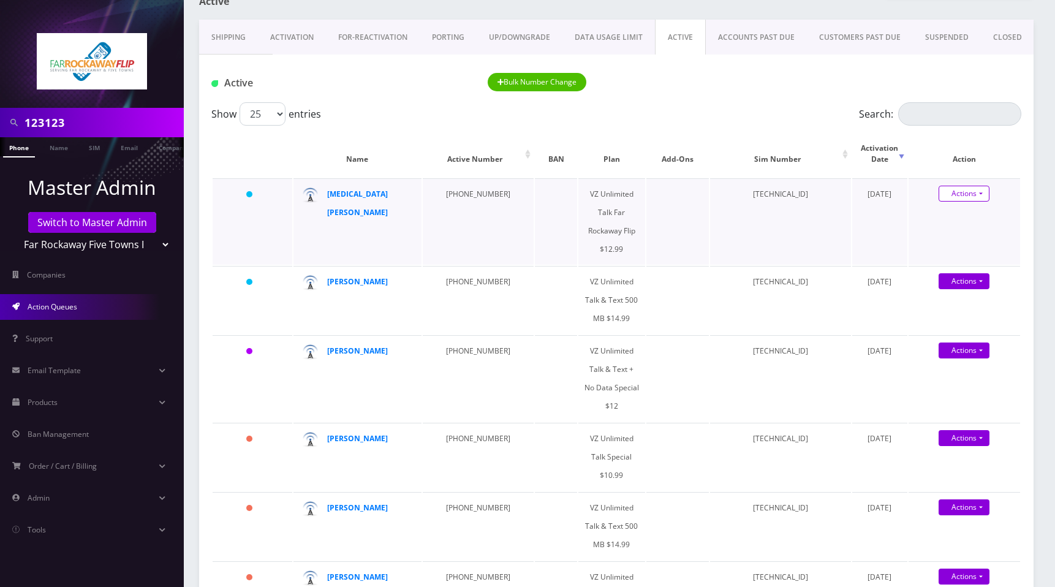
click at [965, 186] on link "Actions" at bounding box center [964, 194] width 51 height 16
click at [691, 78] on div "Active Bulk Number Change" at bounding box center [616, 83] width 829 height 20
click at [972, 186] on link "Actions" at bounding box center [964, 194] width 51 height 16
click at [950, 245] on link "Swap Sim" at bounding box center [975, 254] width 112 height 18
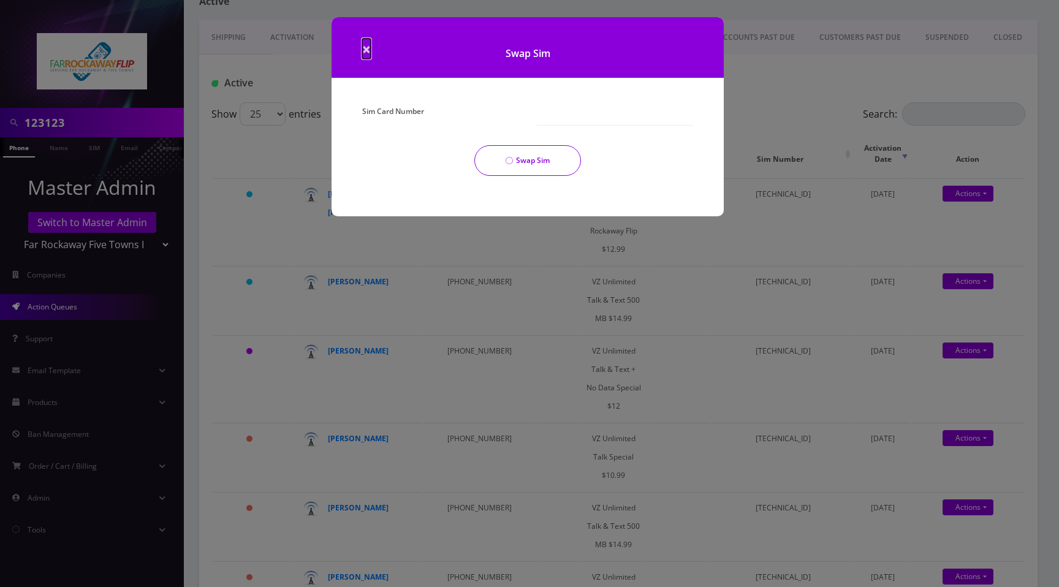
click at [362, 46] on div "× Swap Sim Sim Card Number Swap Sim" at bounding box center [528, 116] width 392 height 199
click at [371, 51] on h1 "Swap Sim" at bounding box center [528, 47] width 392 height 61
click at [369, 51] on span "×" at bounding box center [366, 49] width 9 height 20
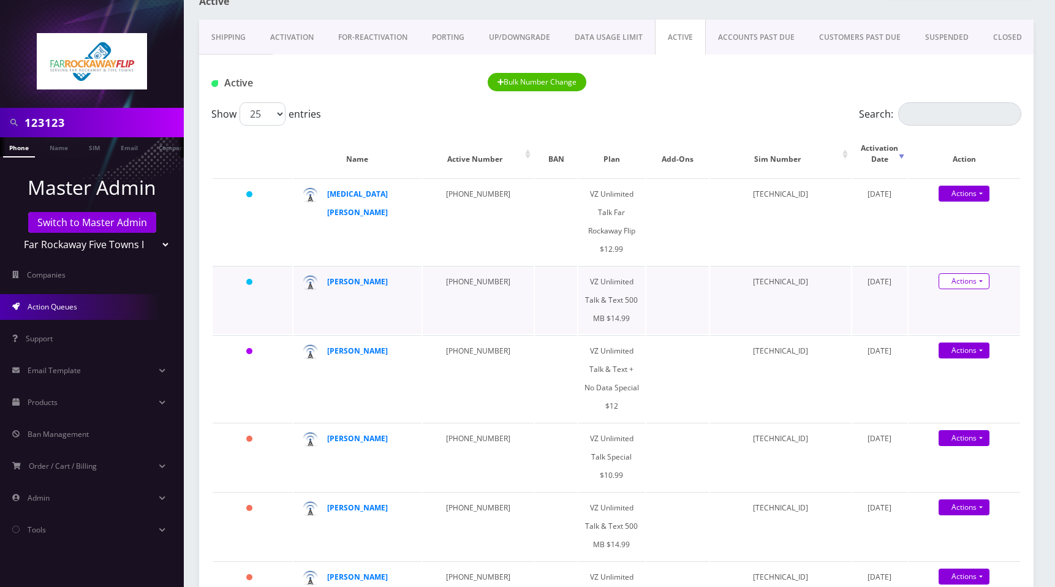
click at [976, 273] on link "Actions" at bounding box center [964, 281] width 51 height 16
click at [964, 314] on link "Get Usage" at bounding box center [975, 323] width 112 height 18
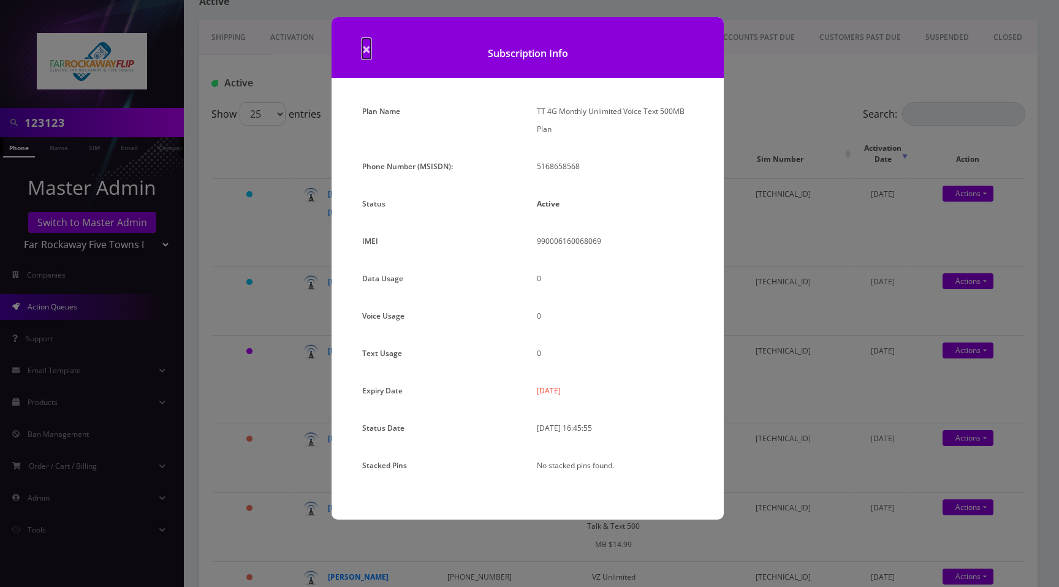
click at [368, 49] on span "×" at bounding box center [366, 49] width 9 height 20
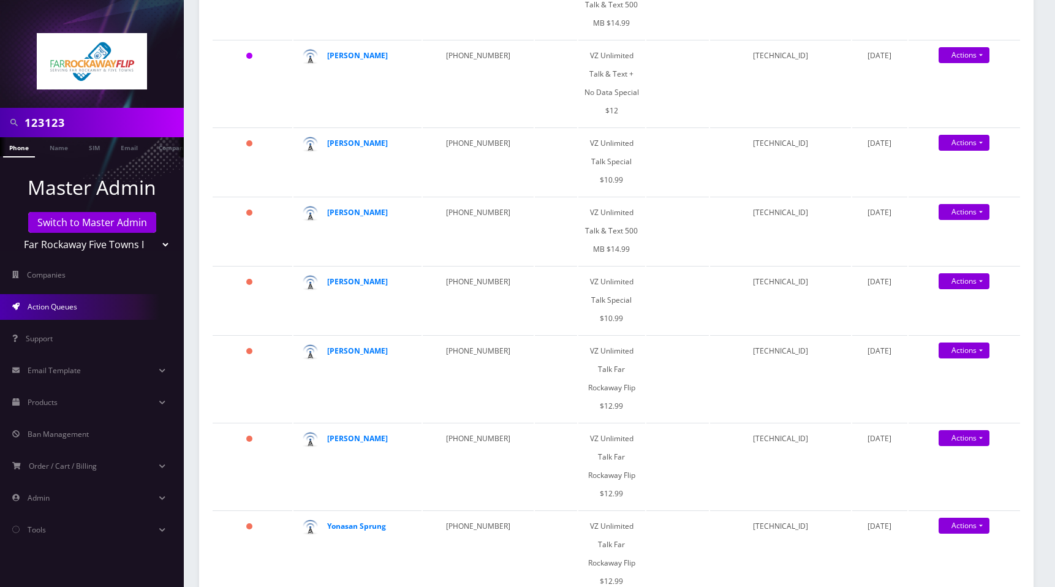
scroll to position [0, 0]
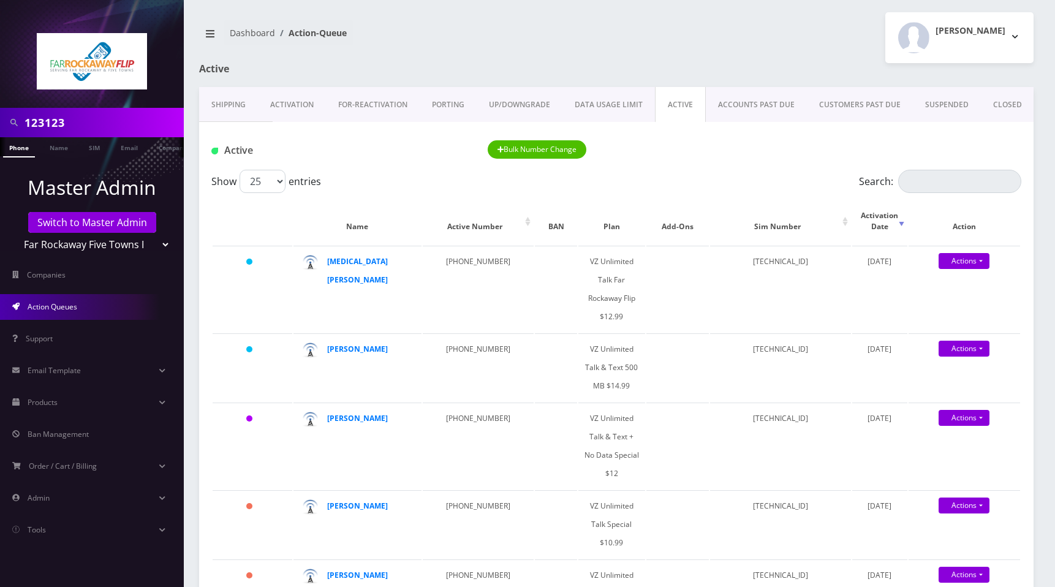
click at [658, 58] on div "[PERSON_NAME] Logout" at bounding box center [829, 37] width 427 height 51
click at [368, 256] on strong "[MEDICAL_DATA][PERSON_NAME]" at bounding box center [357, 270] width 61 height 29
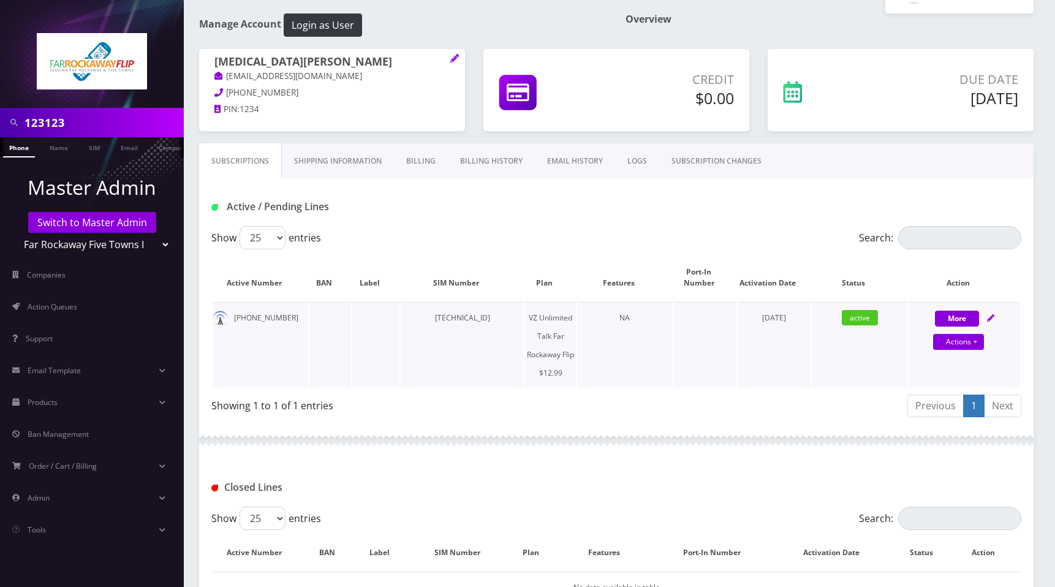
scroll to position [61, 0]
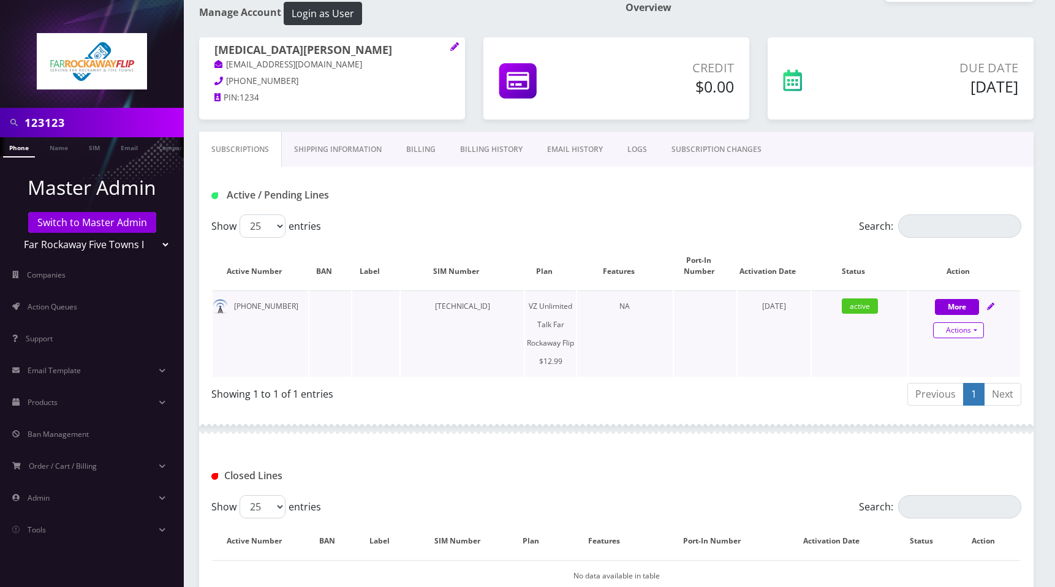
click at [953, 329] on link "Actions" at bounding box center [958, 330] width 51 height 16
select select "372"
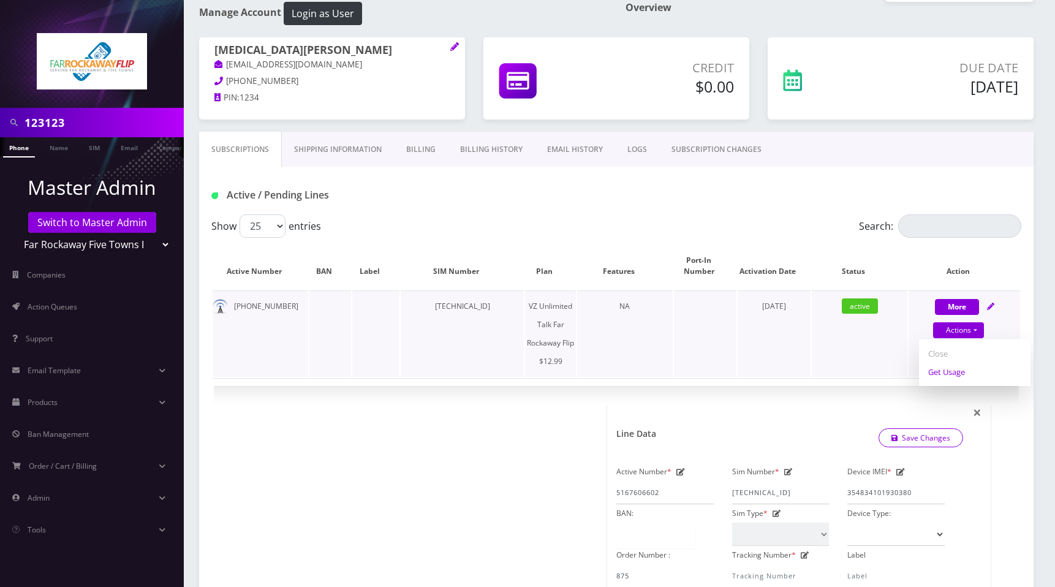
click at [947, 371] on link "Get Usage" at bounding box center [975, 372] width 112 height 18
select select "372"
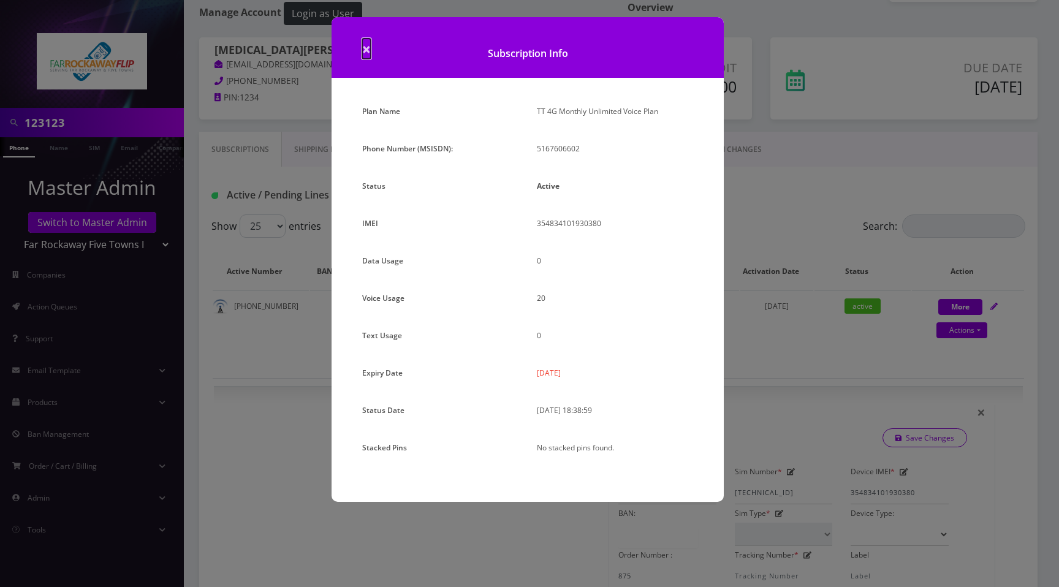
click at [368, 50] on span "×" at bounding box center [366, 49] width 9 height 20
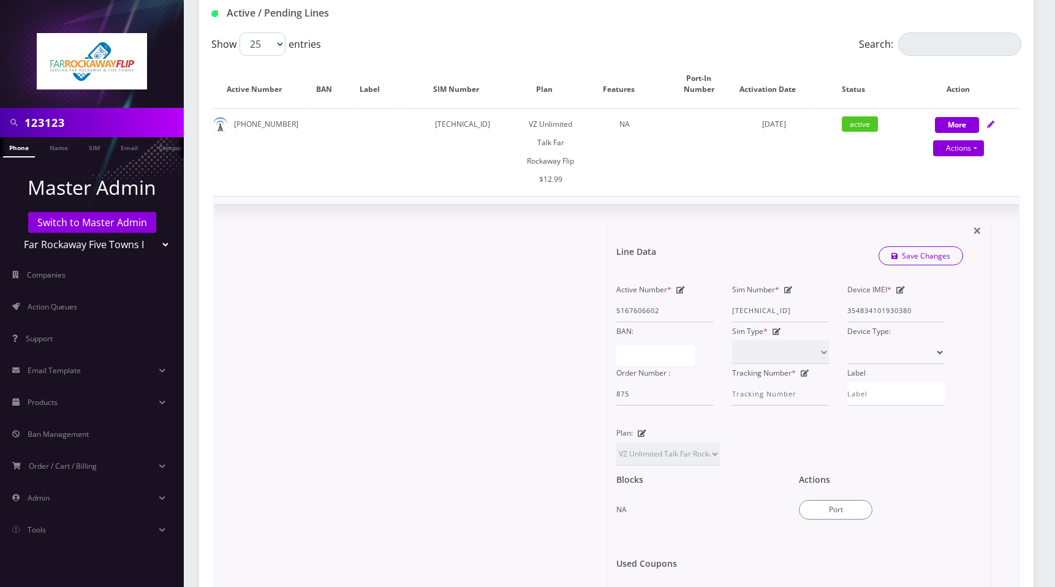
scroll to position [252, 0]
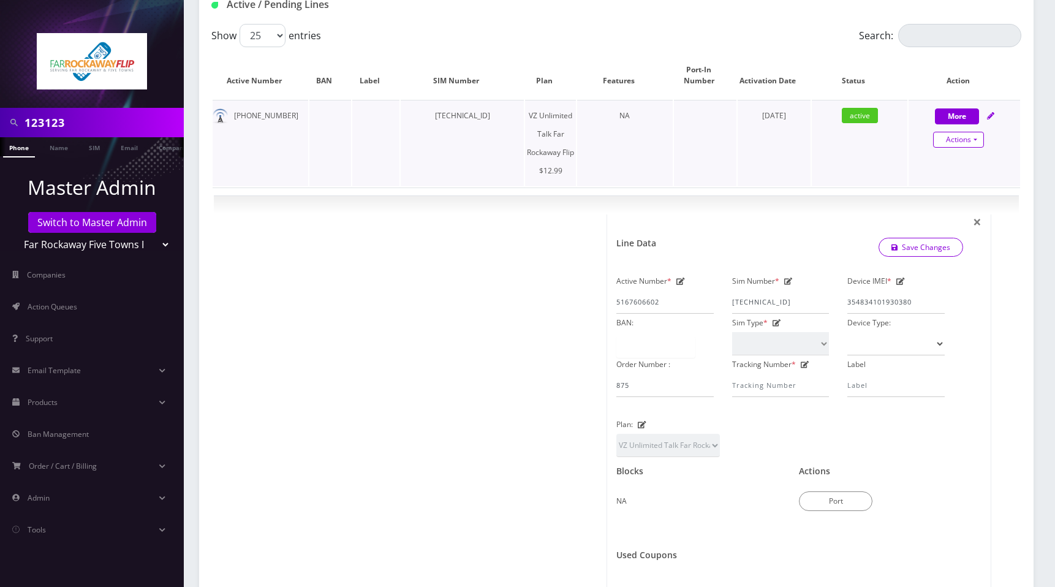
click at [954, 142] on link "Actions" at bounding box center [958, 140] width 51 height 16
click at [958, 184] on link "Get Usage" at bounding box center [975, 181] width 112 height 18
select select "372"
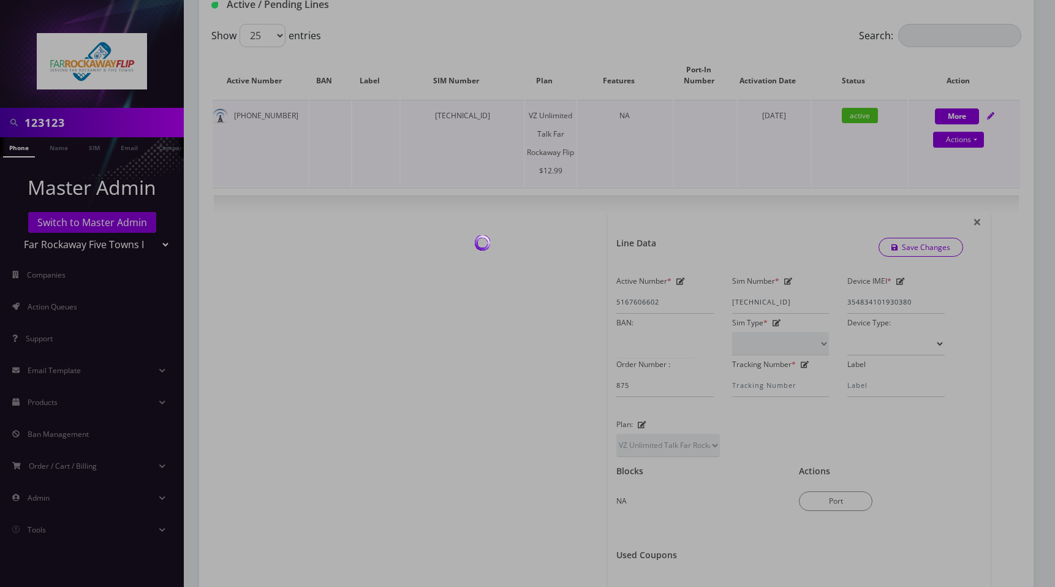
scroll to position [252, 0]
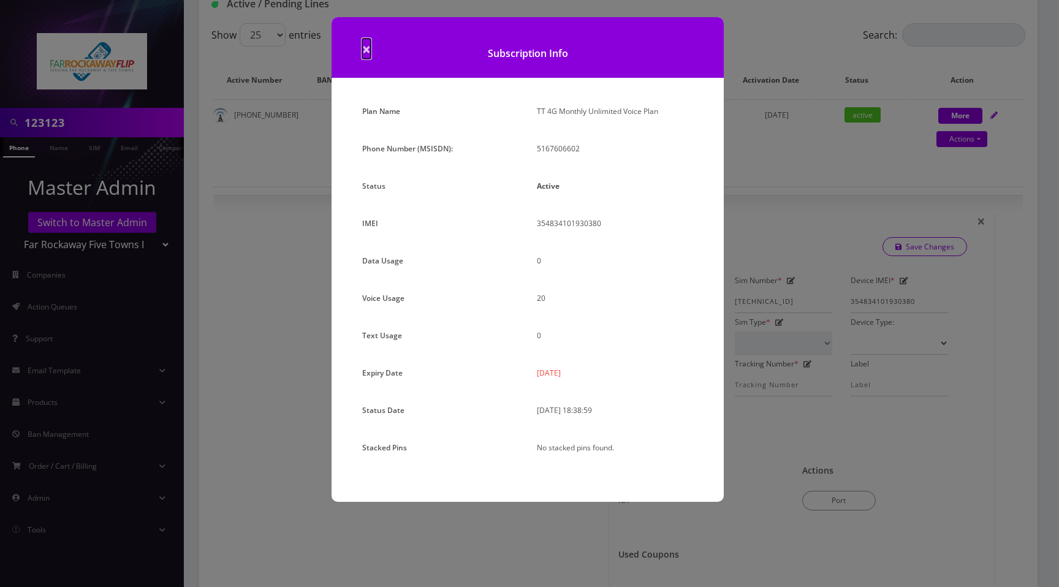
drag, startPoint x: 368, startPoint y: 50, endPoint x: 593, endPoint y: 103, distance: 231.6
click at [368, 50] on span "×" at bounding box center [366, 49] width 9 height 20
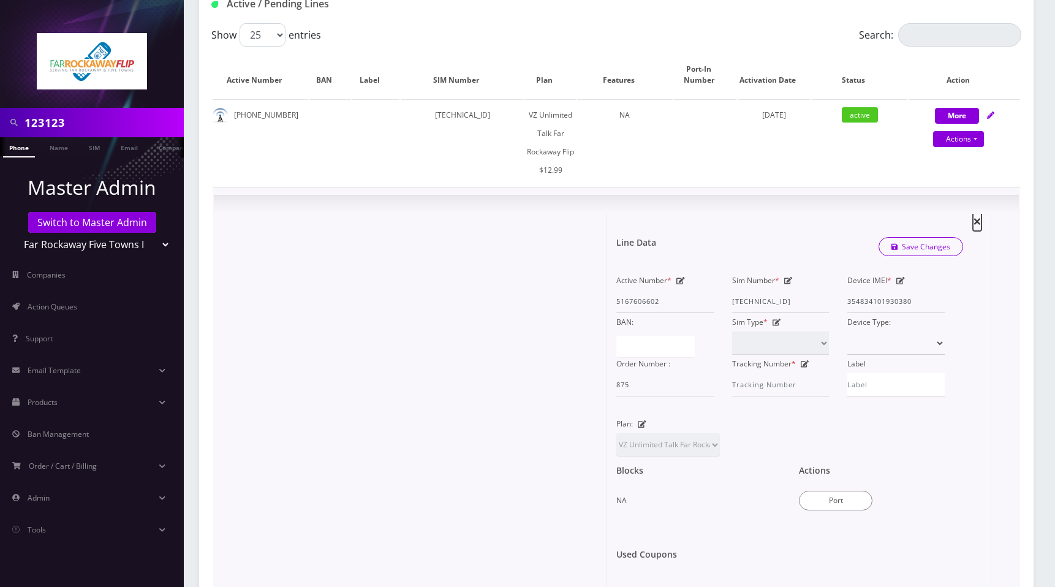
click at [977, 217] on span "×" at bounding box center [977, 221] width 9 height 20
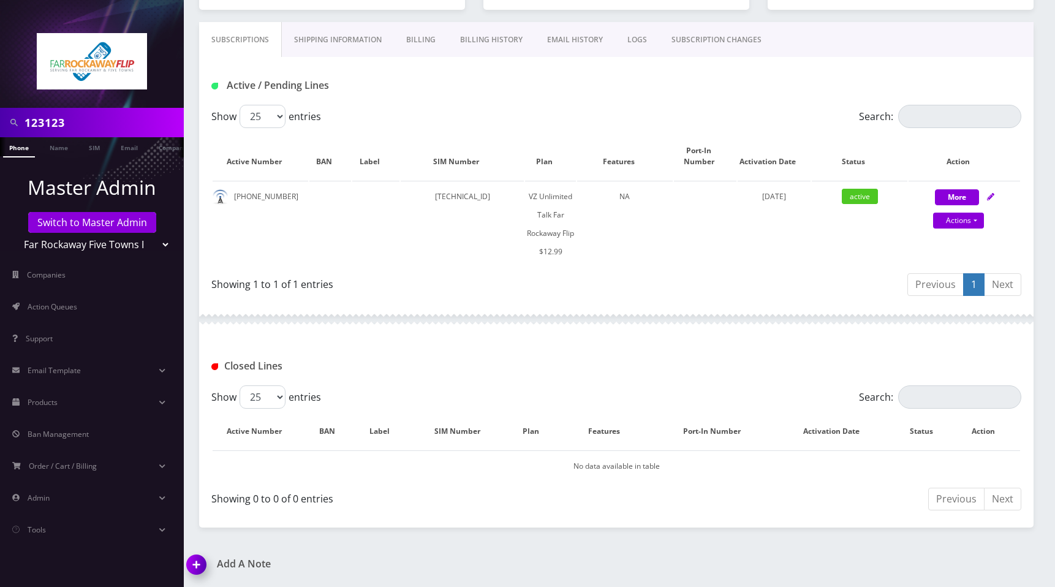
scroll to position [171, 0]
click at [971, 224] on link "Actions" at bounding box center [958, 221] width 51 height 16
click at [941, 262] on link "Get Usage" at bounding box center [975, 262] width 112 height 18
select select "372"
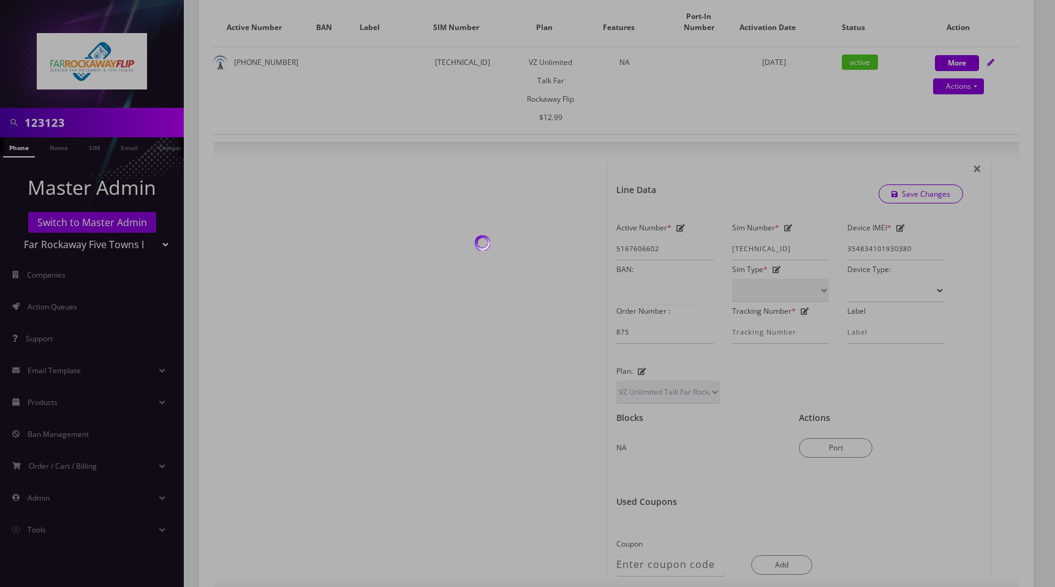
scroll to position [308, 0]
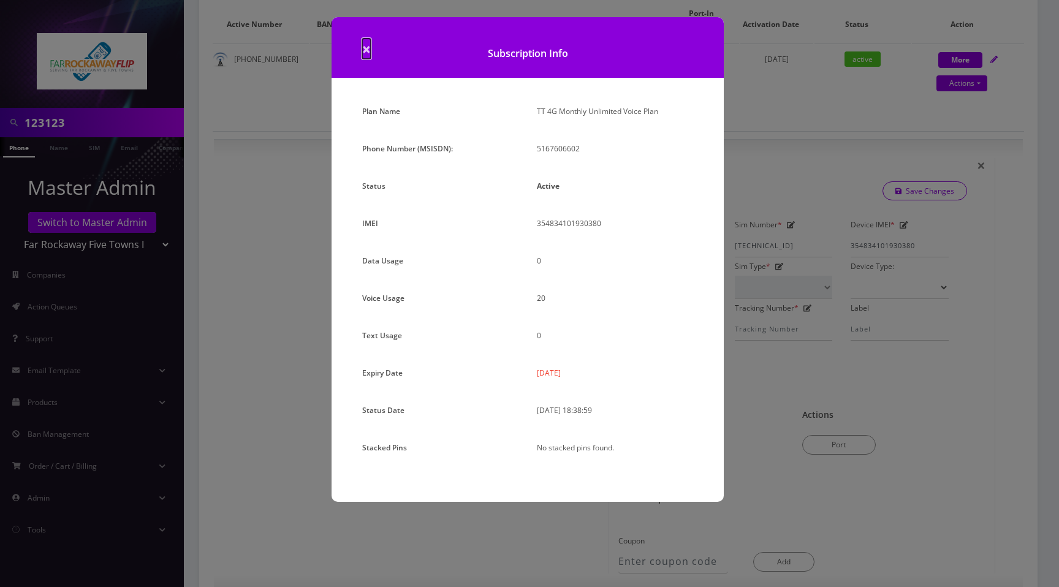
click at [366, 49] on span "×" at bounding box center [366, 49] width 9 height 20
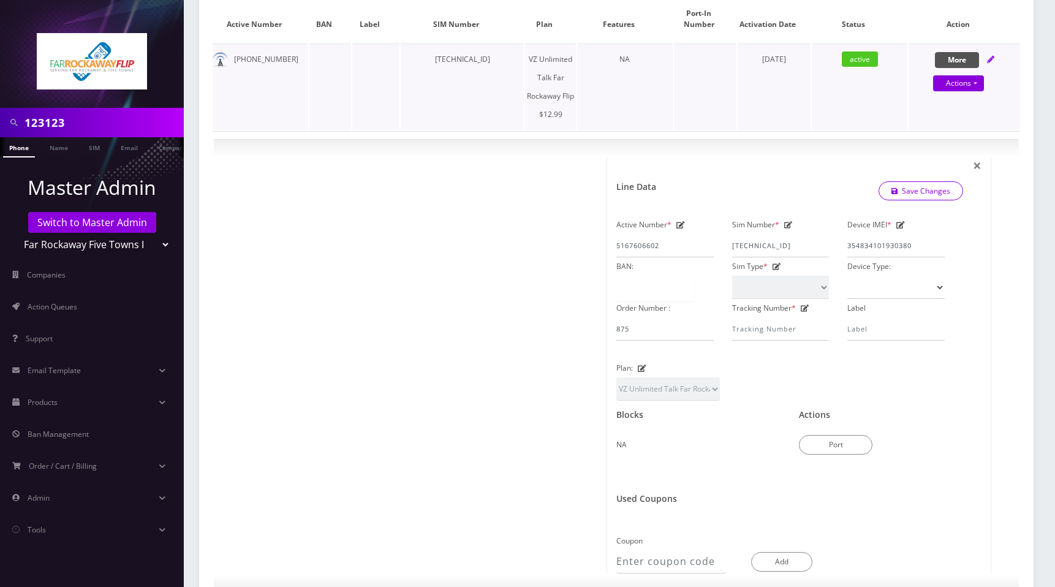
click at [963, 61] on button "More" at bounding box center [957, 60] width 44 height 16
select select "372"
click at [963, 61] on button "More" at bounding box center [957, 60] width 44 height 16
select select "372"
click at [963, 61] on button "More" at bounding box center [957, 60] width 44 height 16
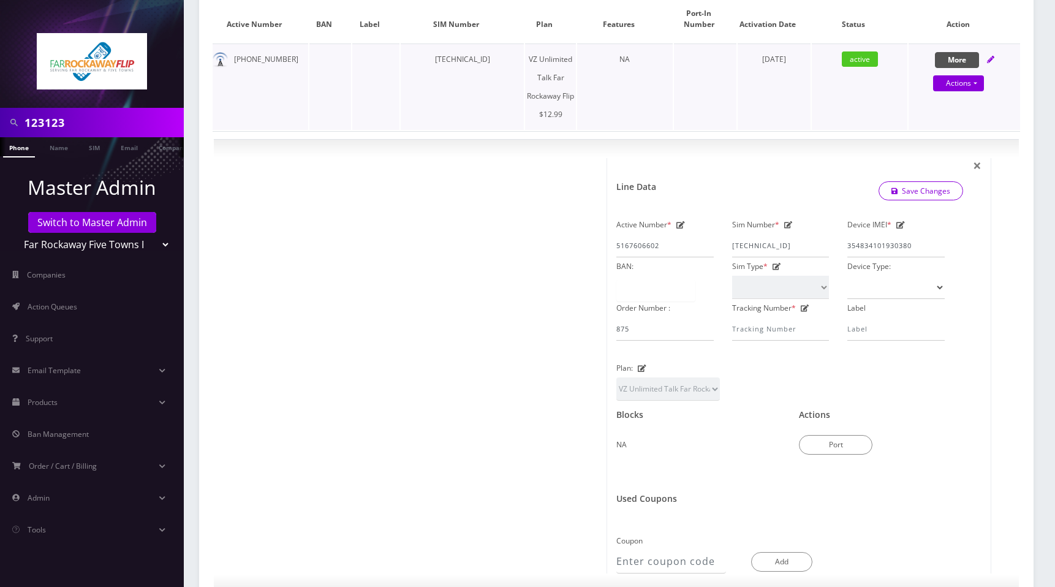
select select "372"
click at [979, 168] on span "×" at bounding box center [977, 165] width 9 height 20
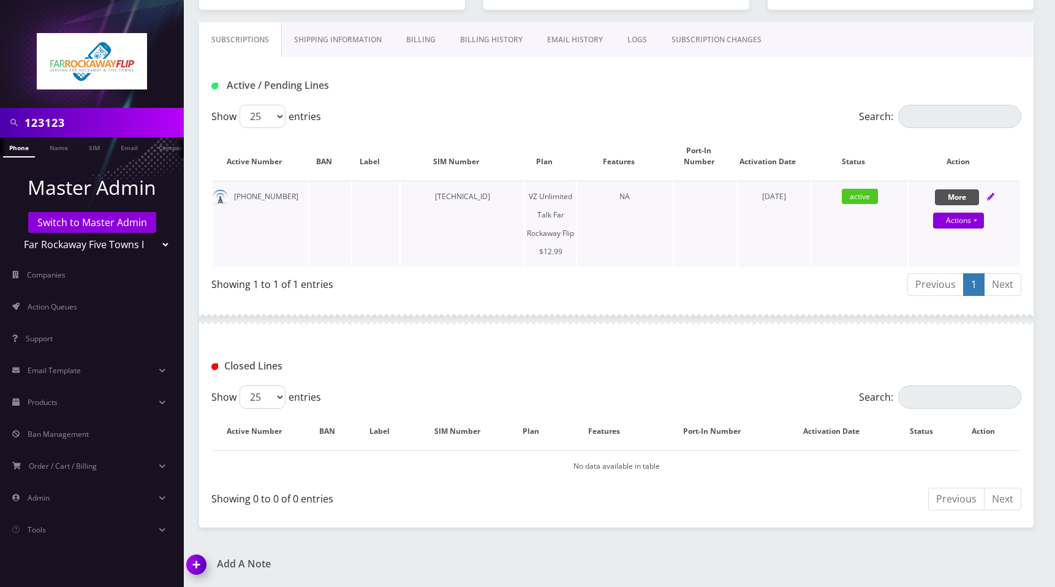
click at [967, 197] on button "More" at bounding box center [957, 197] width 44 height 16
select select "372"
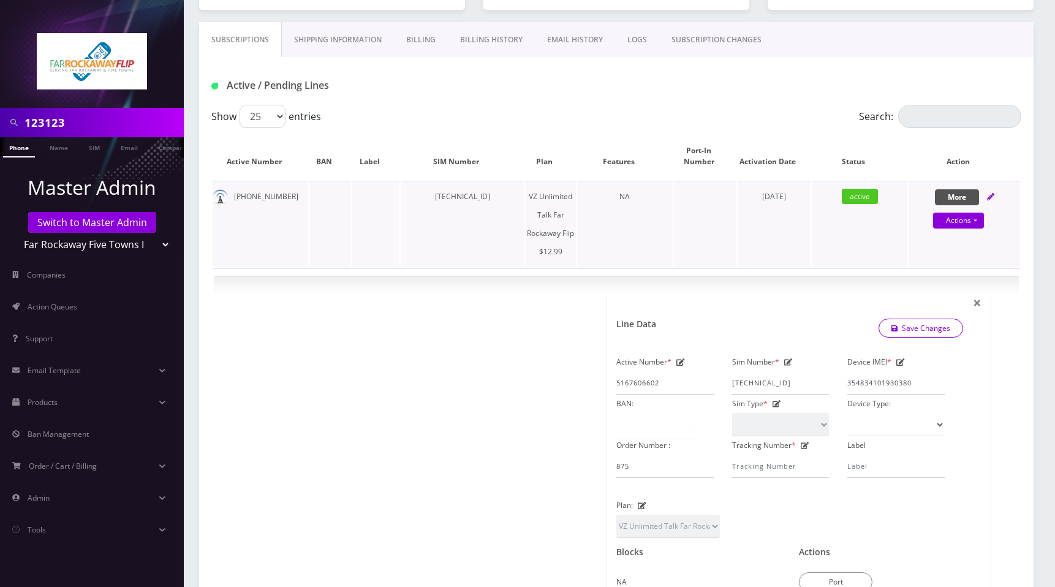
click at [967, 197] on button "More" at bounding box center [957, 197] width 44 height 16
select select "372"
click at [976, 221] on link "Actions" at bounding box center [958, 221] width 51 height 16
click at [941, 266] on link "Get Usage" at bounding box center [975, 262] width 112 height 18
select select "372"
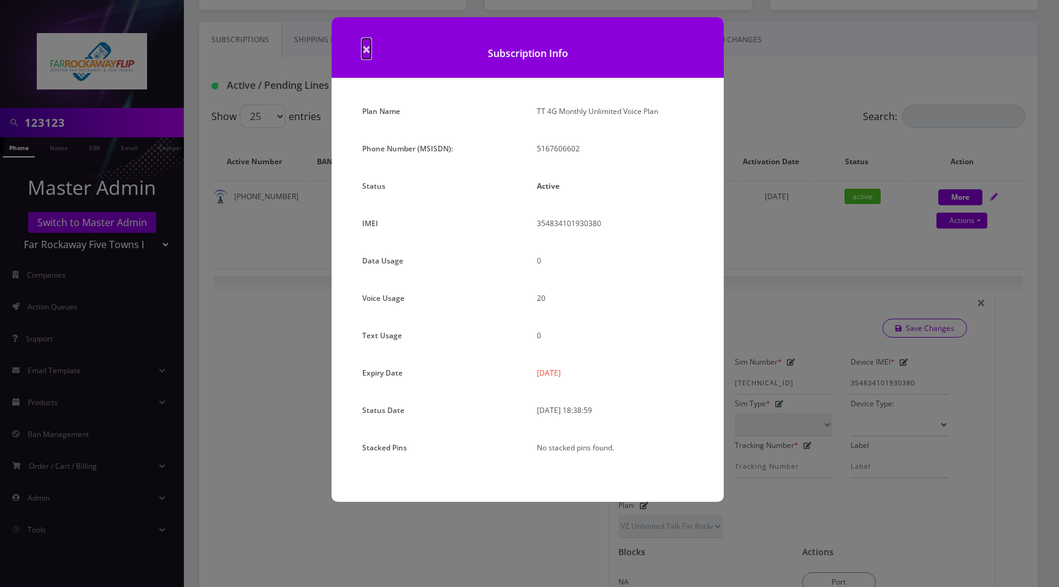
click at [370, 48] on span "×" at bounding box center [366, 49] width 9 height 20
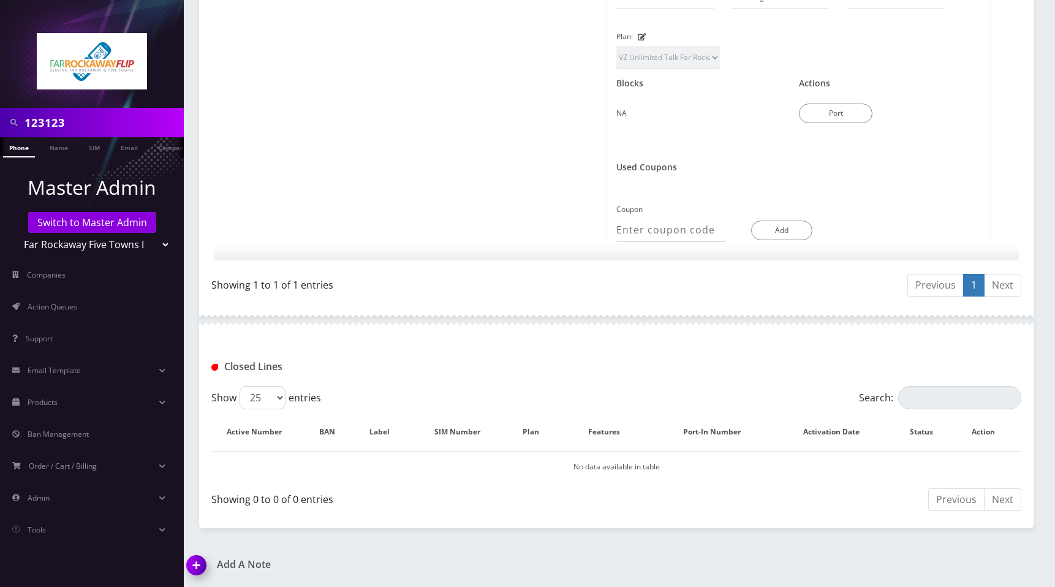
scroll to position [0, 0]
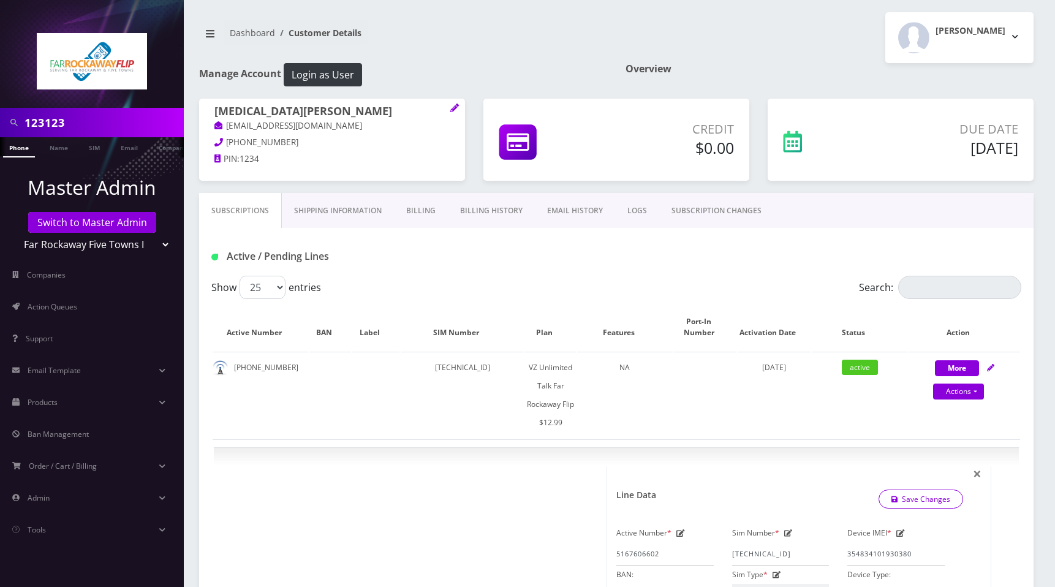
click at [746, 57] on div "[PERSON_NAME] Logout" at bounding box center [829, 37] width 427 height 51
